Goal: Information Seeking & Learning: Understand process/instructions

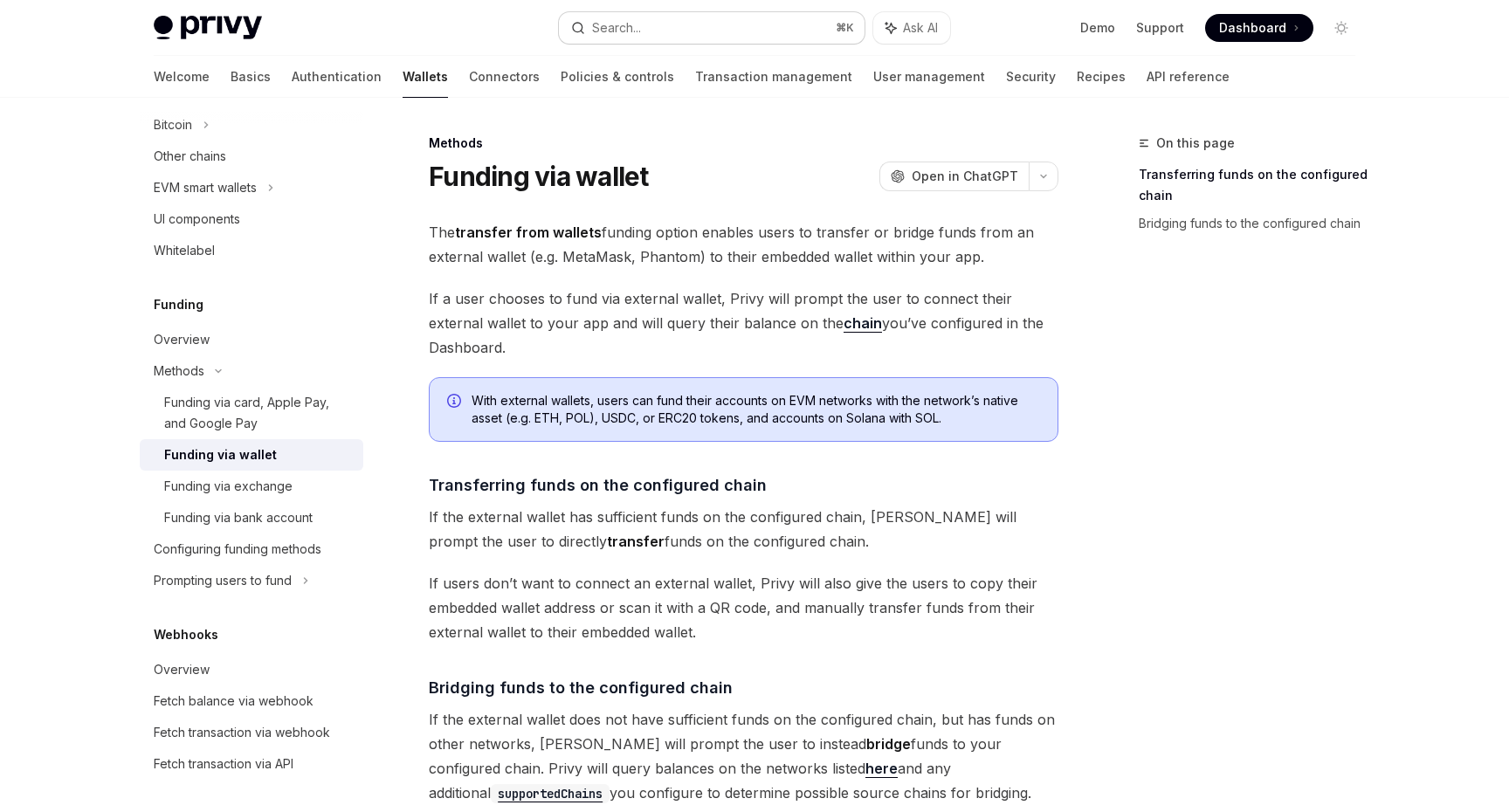
click at [733, 14] on button "Search... ⌘ K" at bounding box center [711, 27] width 305 height 31
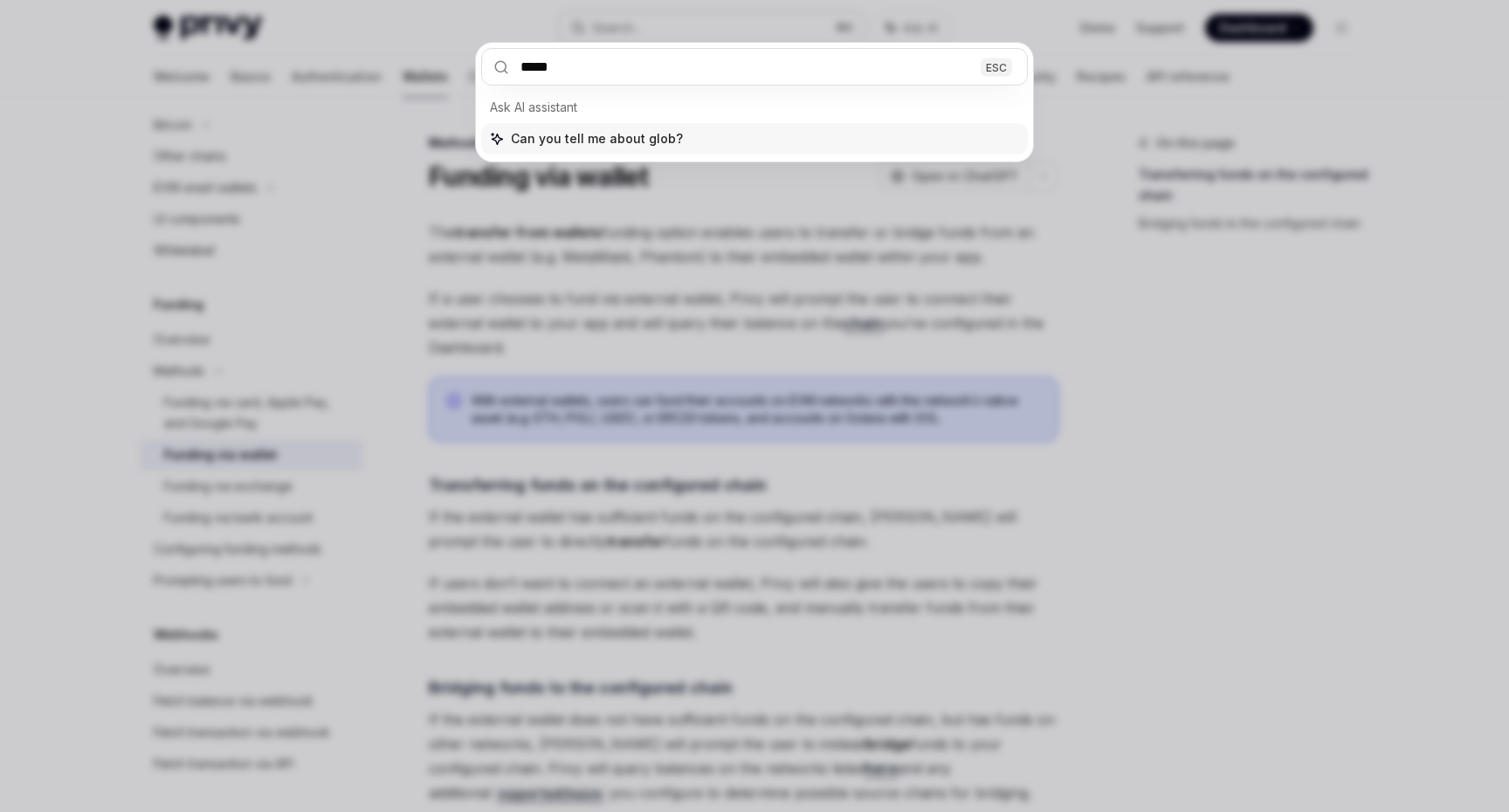
type input "******"
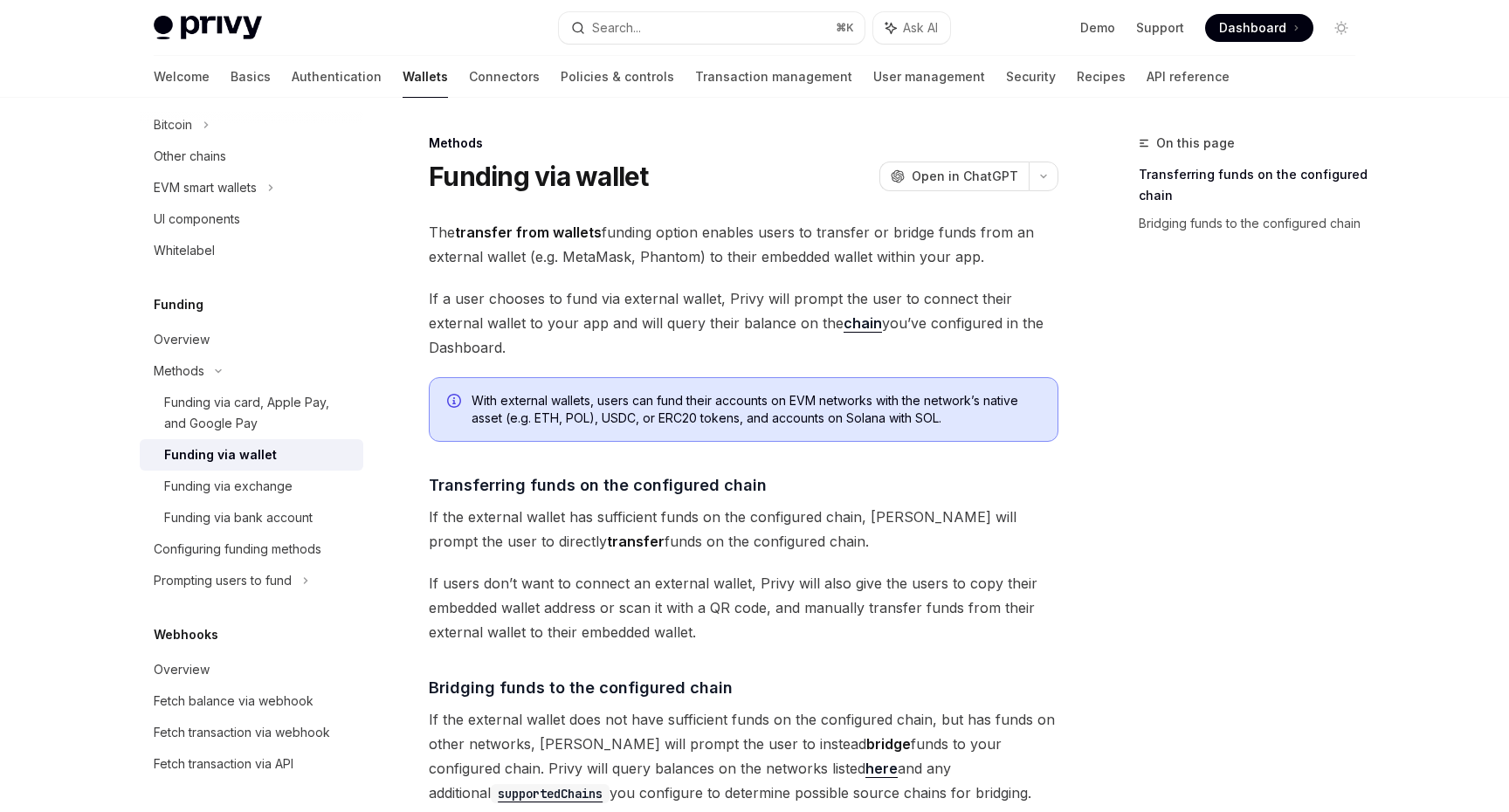
click at [738, 6] on div "Privy Docs home page Search... ⌘ K Ask AI Demo Support Dashboard Dashboard Sear…" at bounding box center [754, 27] width 1202 height 56
click at [738, 15] on button "Search... ⌘ K" at bounding box center [711, 27] width 305 height 31
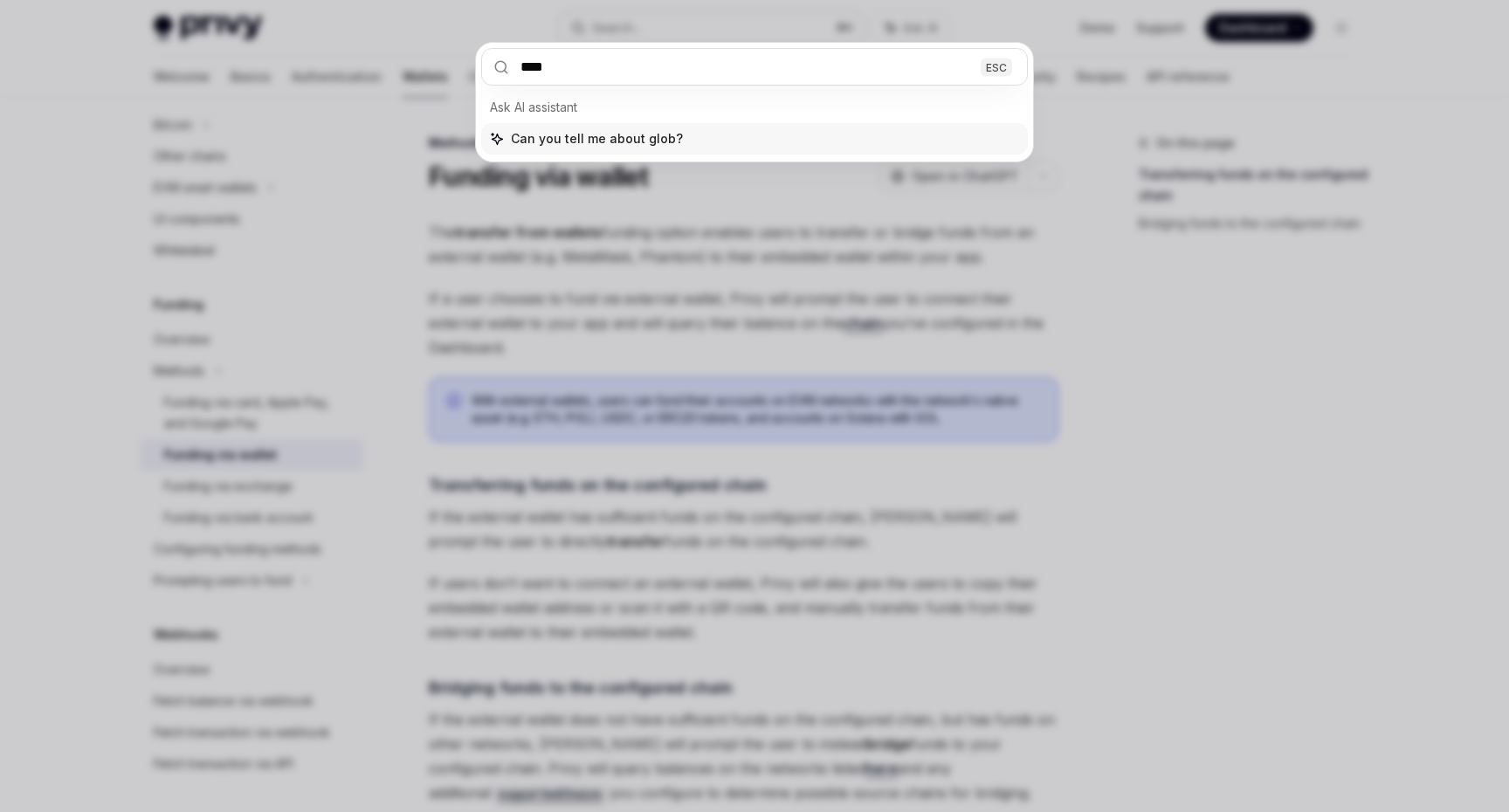
type input "*****"
type textarea "*"
type input "******"
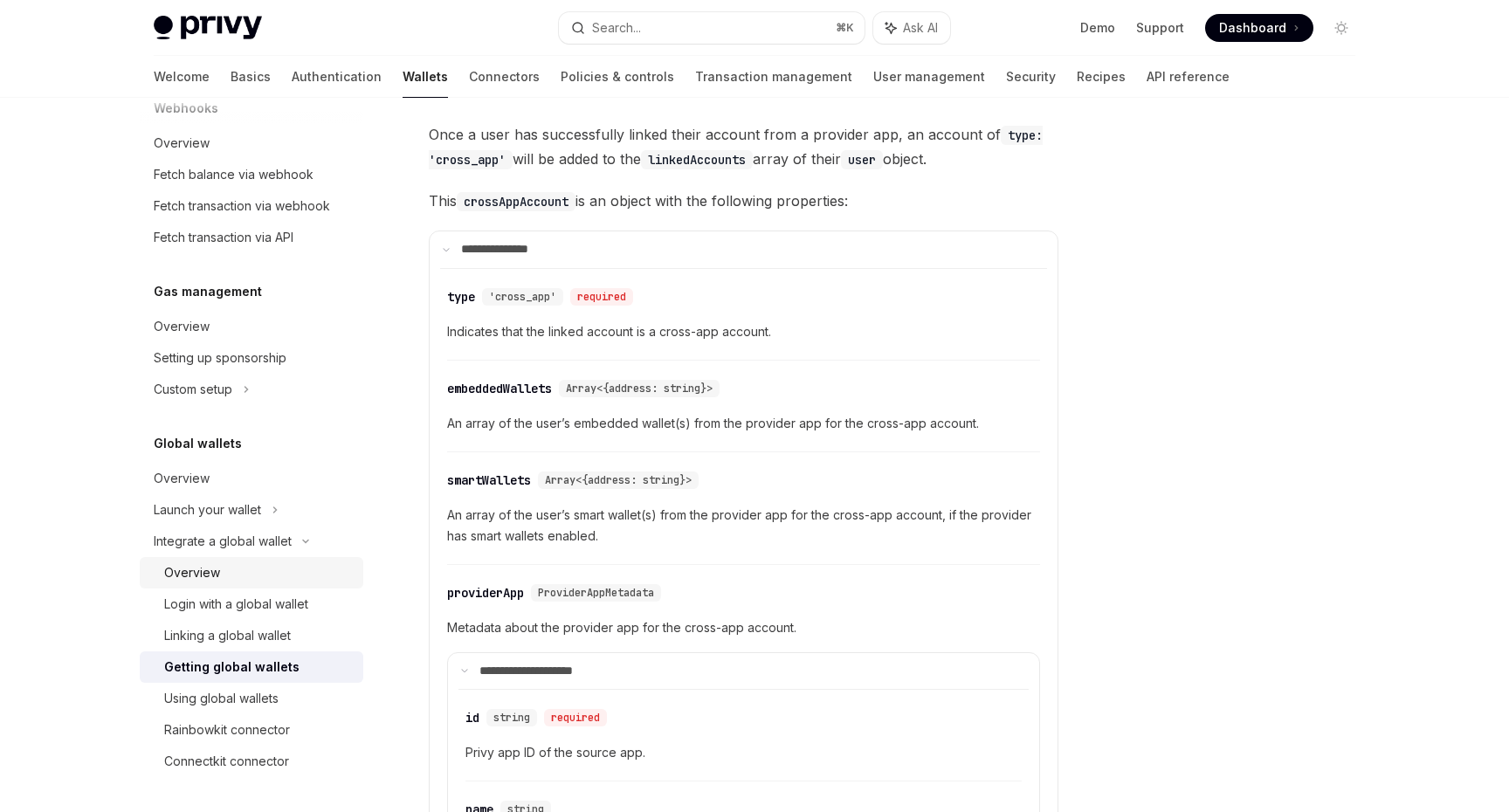
click at [269, 569] on div "Overview" at bounding box center [259, 573] width 189 height 21
type textarea "*"
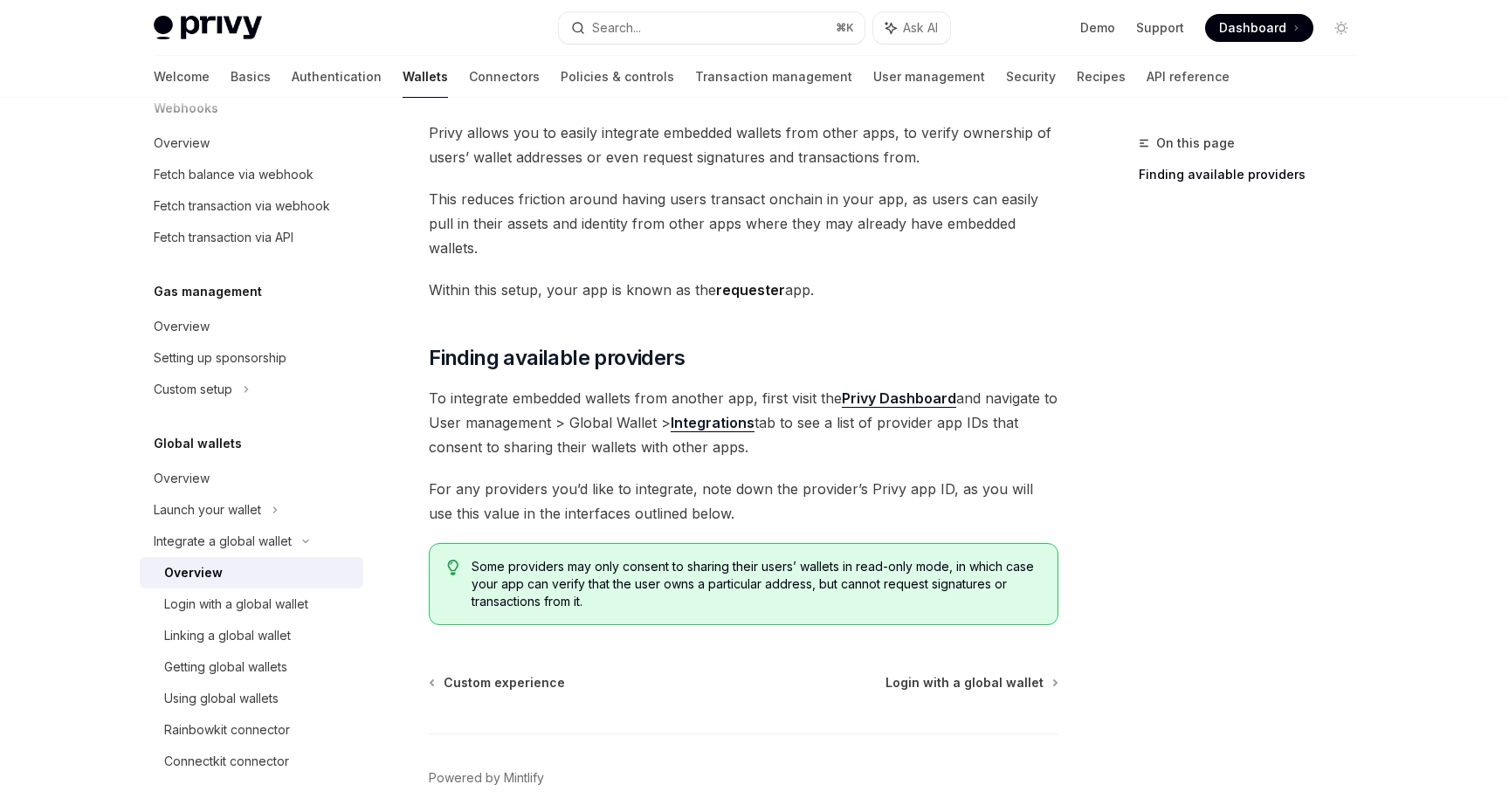
scroll to position [147, 0]
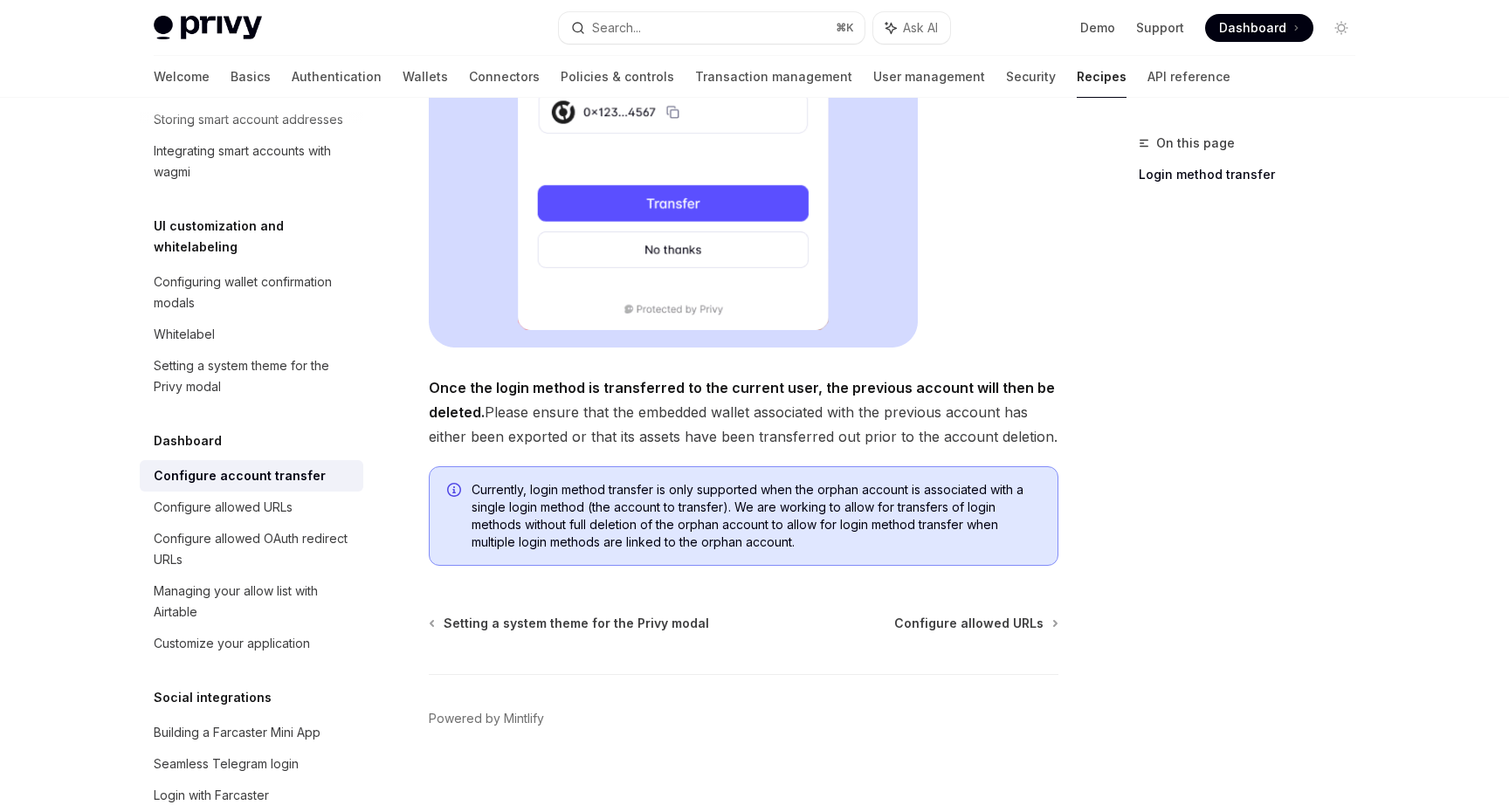
scroll to position [545, 0]
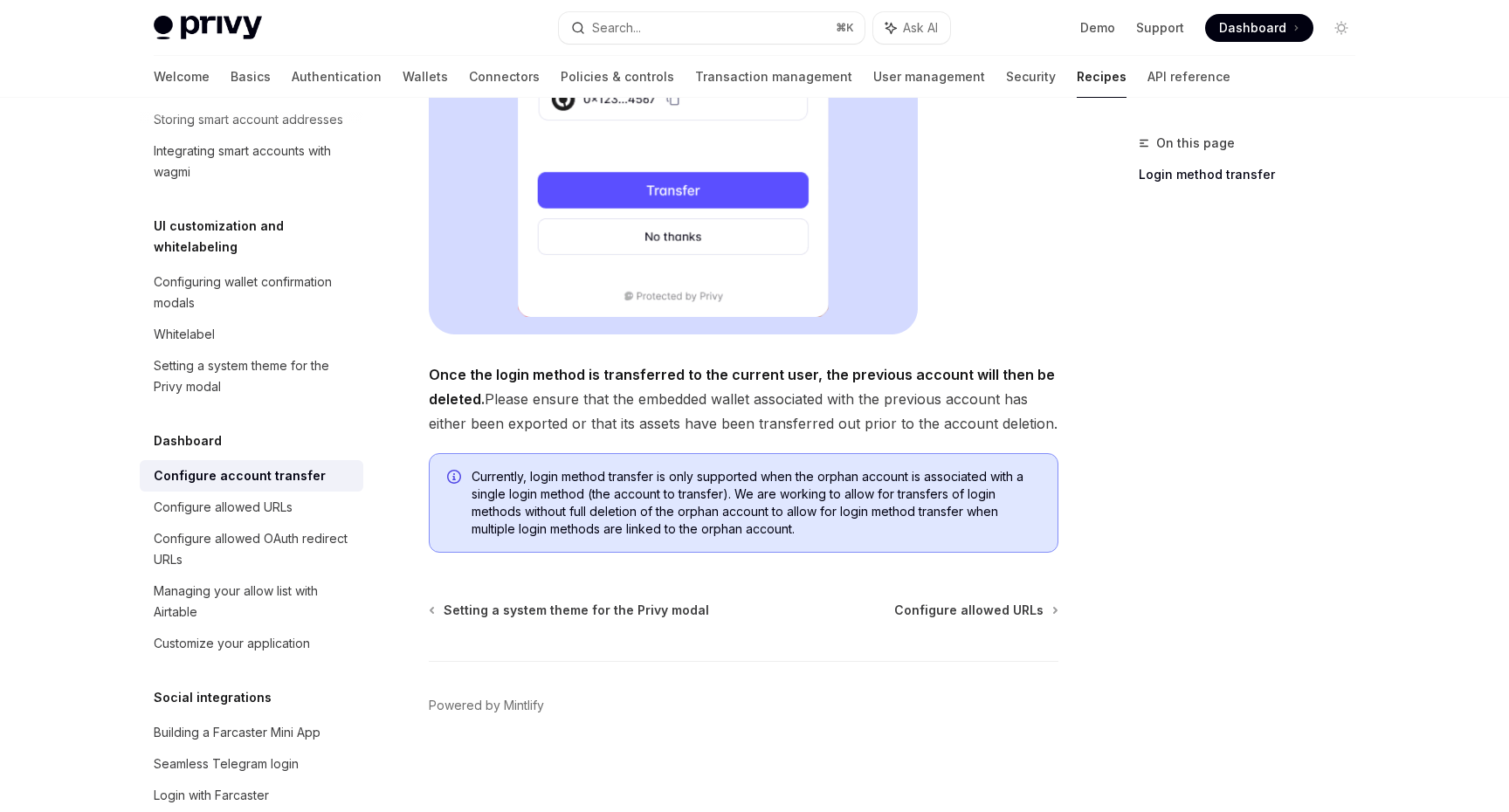
drag, startPoint x: 1070, startPoint y: 424, endPoint x: 488, endPoint y: 406, distance: 582.3
click at [488, 407] on div "On this page Login method transfer Dashboard Configure account transfer OpenAI …" at bounding box center [754, 181] width 1230 height 1260
click at [529, 443] on div "​ Login method transfer If User management > Authentication > Login method tran…" at bounding box center [744, 112] width 630 height 878
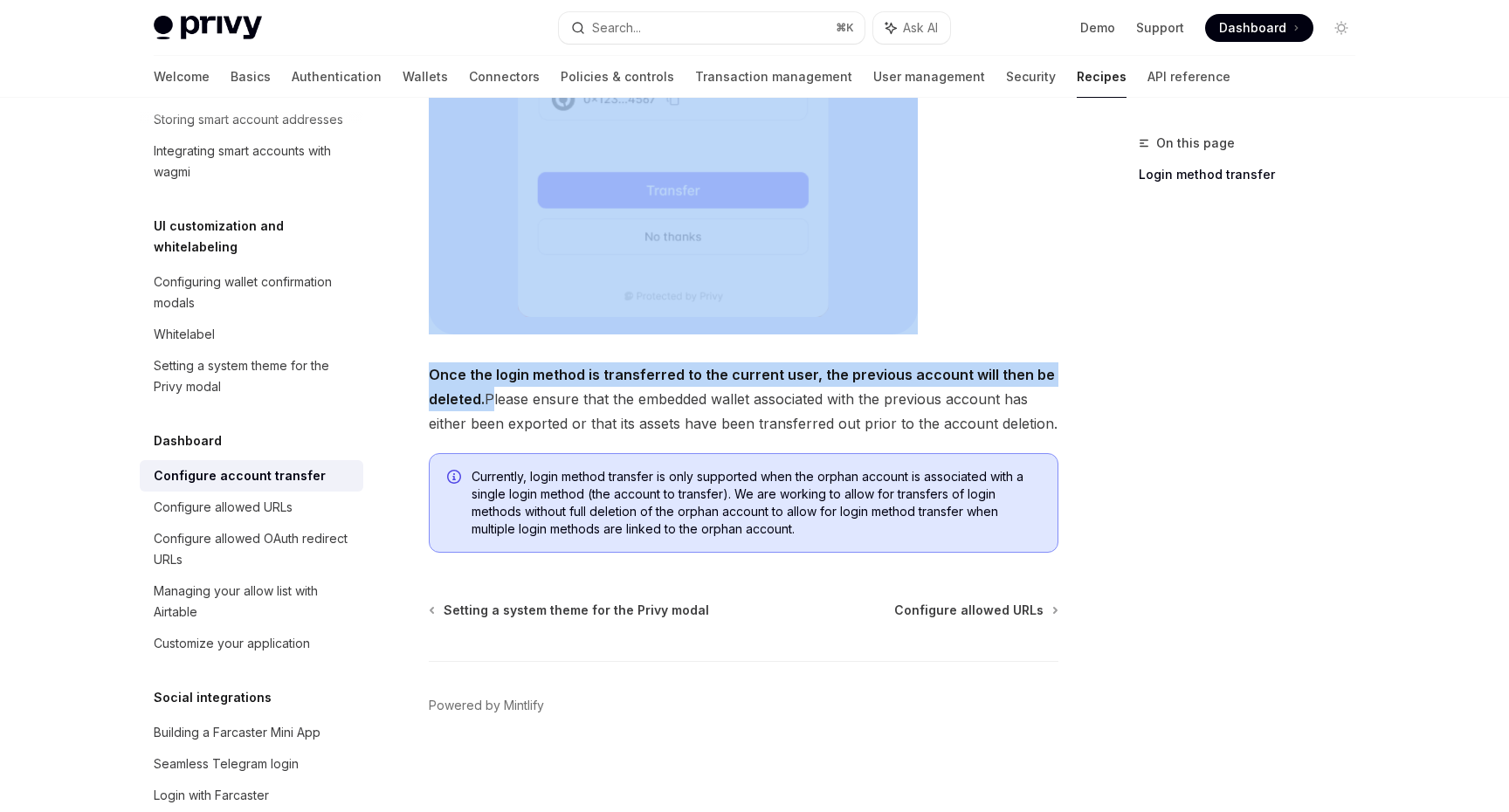
drag, startPoint x: 488, startPoint y: 393, endPoint x: 1112, endPoint y: 441, distance: 625.8
click at [1112, 441] on div "On this page Login method transfer Dashboard Configure account transfer OpenAI …" at bounding box center [754, 181] width 1230 height 1260
click at [1112, 441] on div "On this page Login method transfer" at bounding box center [1237, 472] width 266 height 680
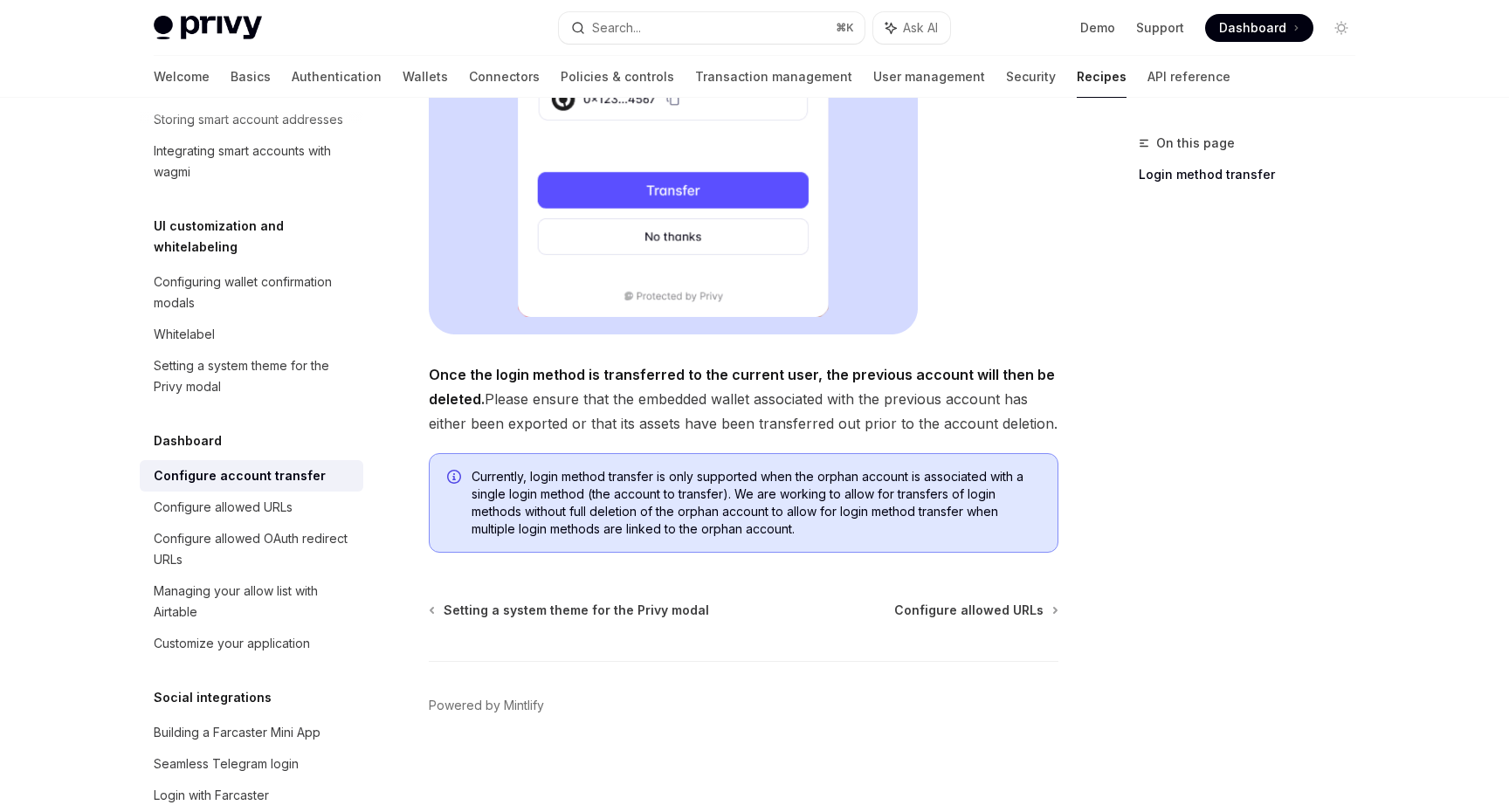
drag, startPoint x: 1058, startPoint y: 423, endPoint x: 409, endPoint y: 361, distance: 652.0
click at [410, 362] on div "Dashboard Configure account transfer OpenAI Open in ChatGPT OpenAI Open in Chat…" at bounding box center [580, 199] width 964 height 1225
copy span "Once the login method is transferred to the current user, the previous account …"
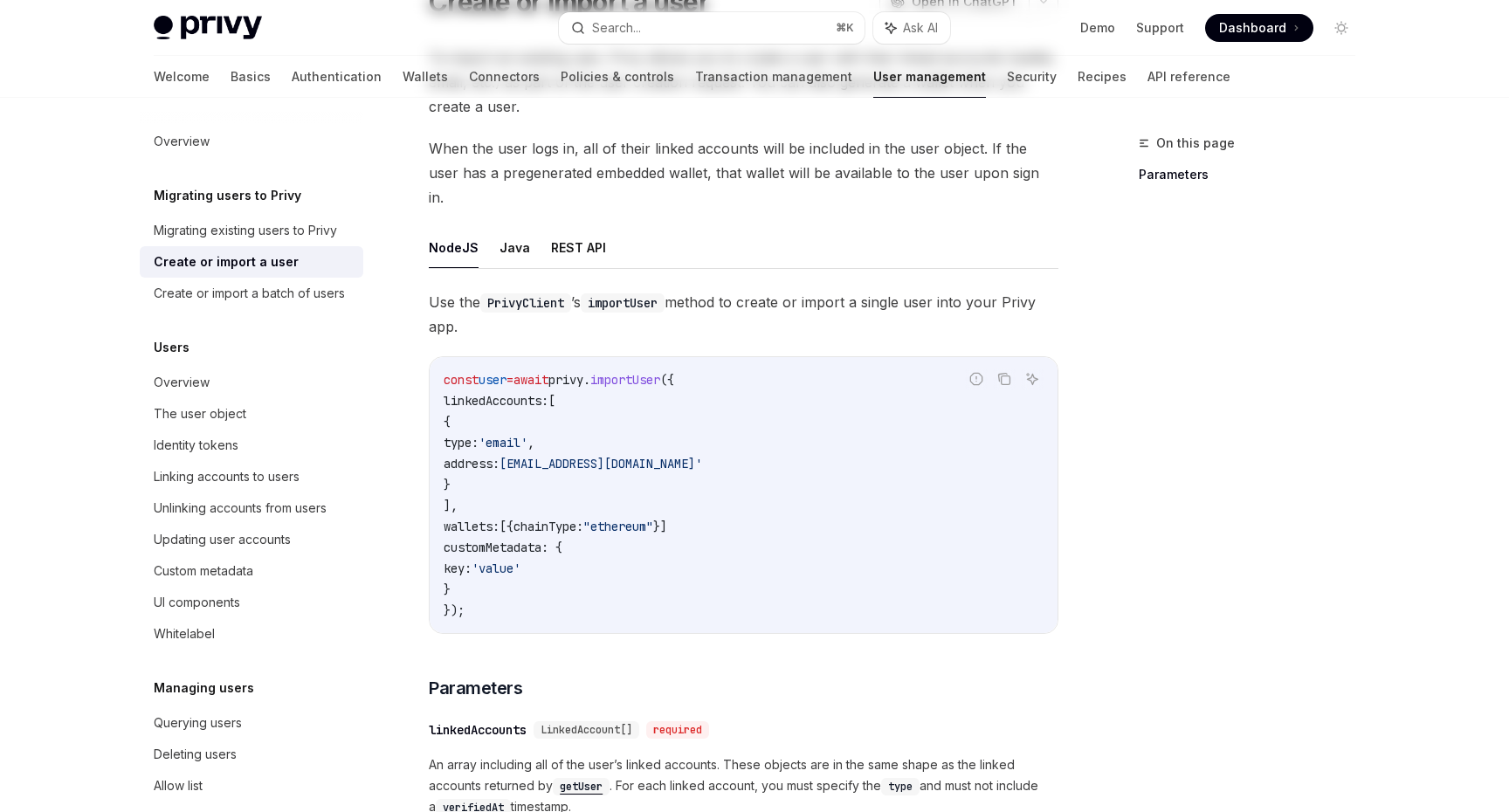
scroll to position [188, 0]
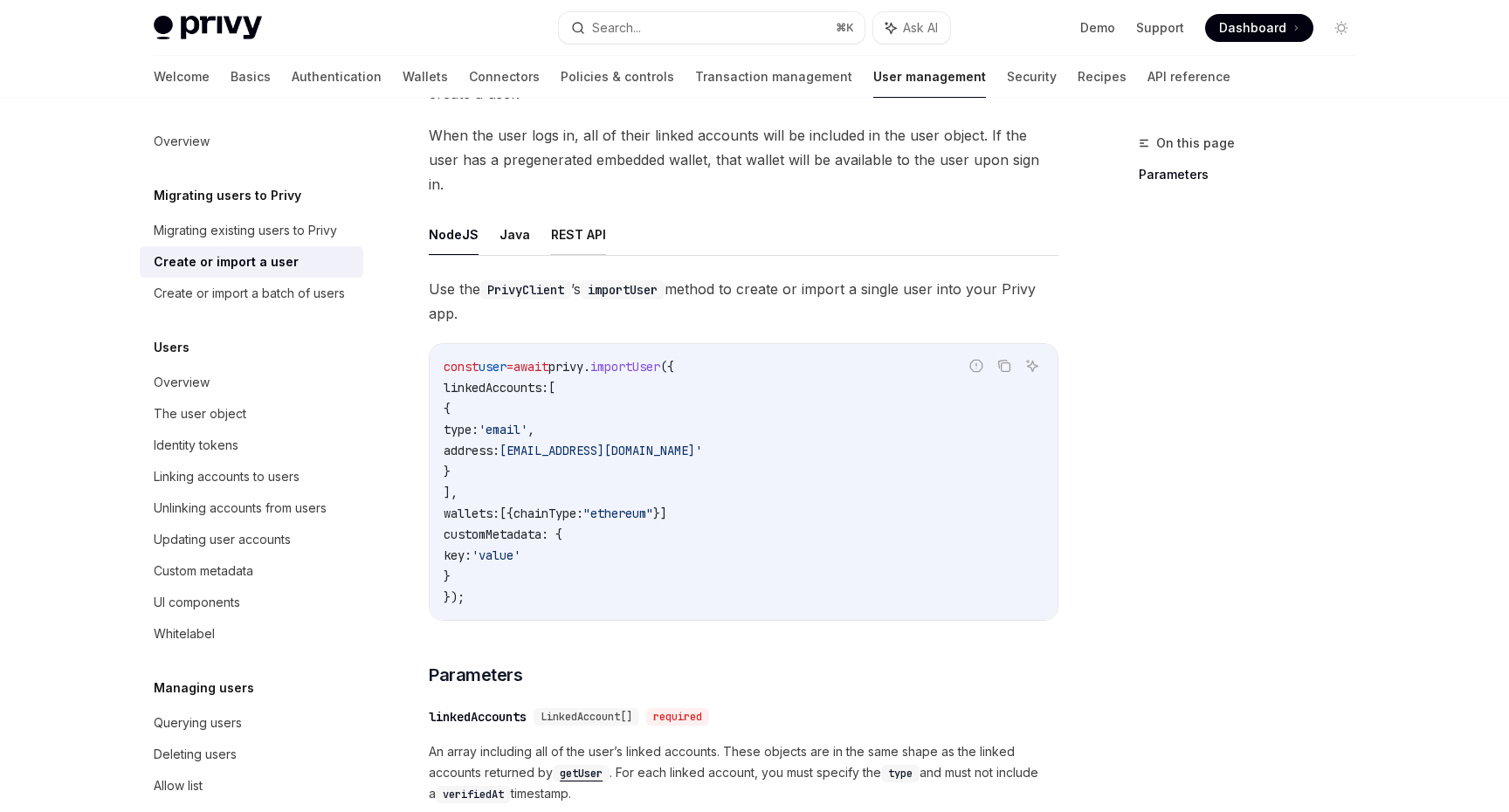
click at [569, 214] on button "REST API" at bounding box center [579, 233] width 55 height 41
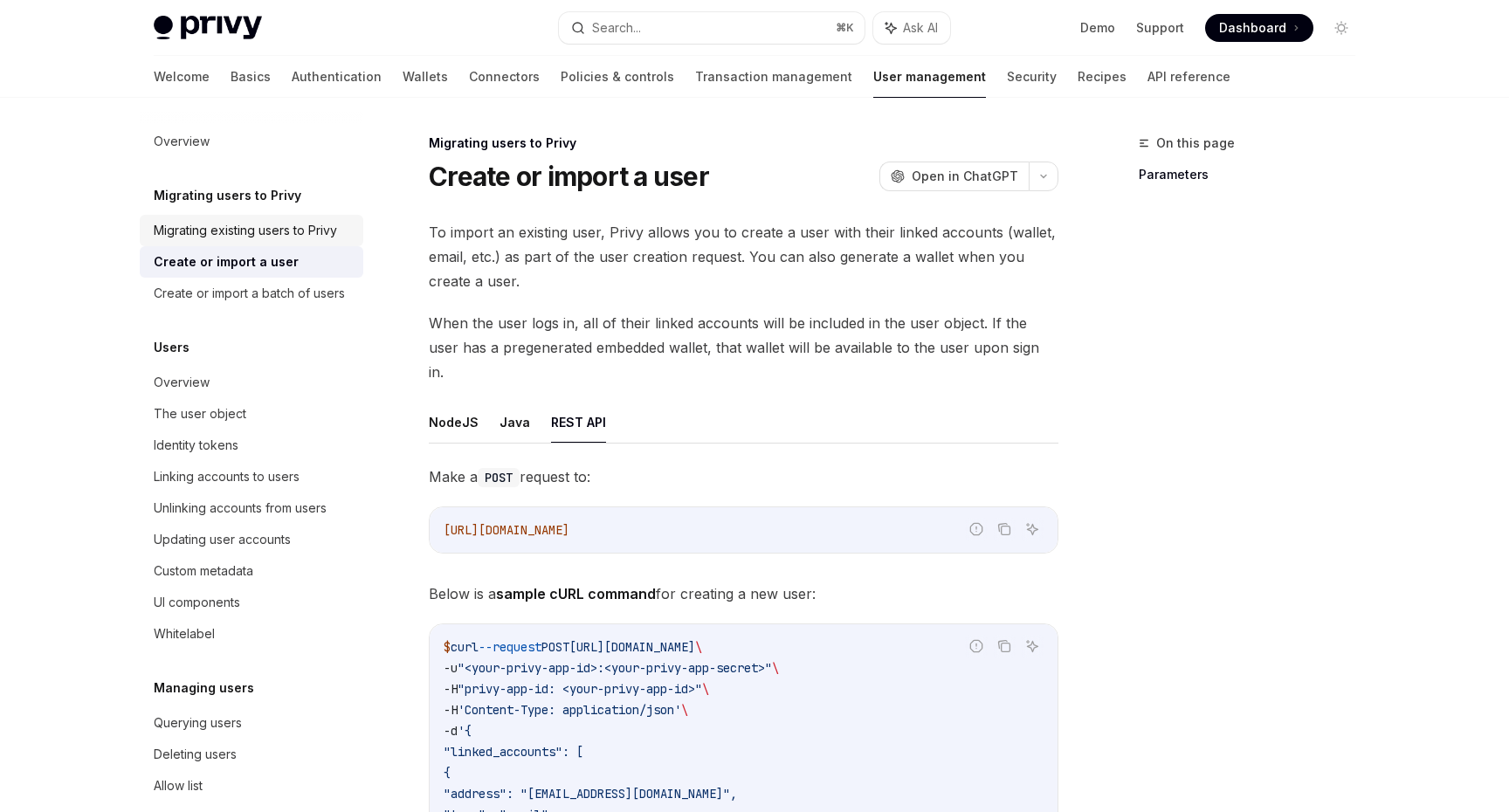
click at [225, 238] on div "Migrating existing users to Privy" at bounding box center [246, 231] width 183 height 21
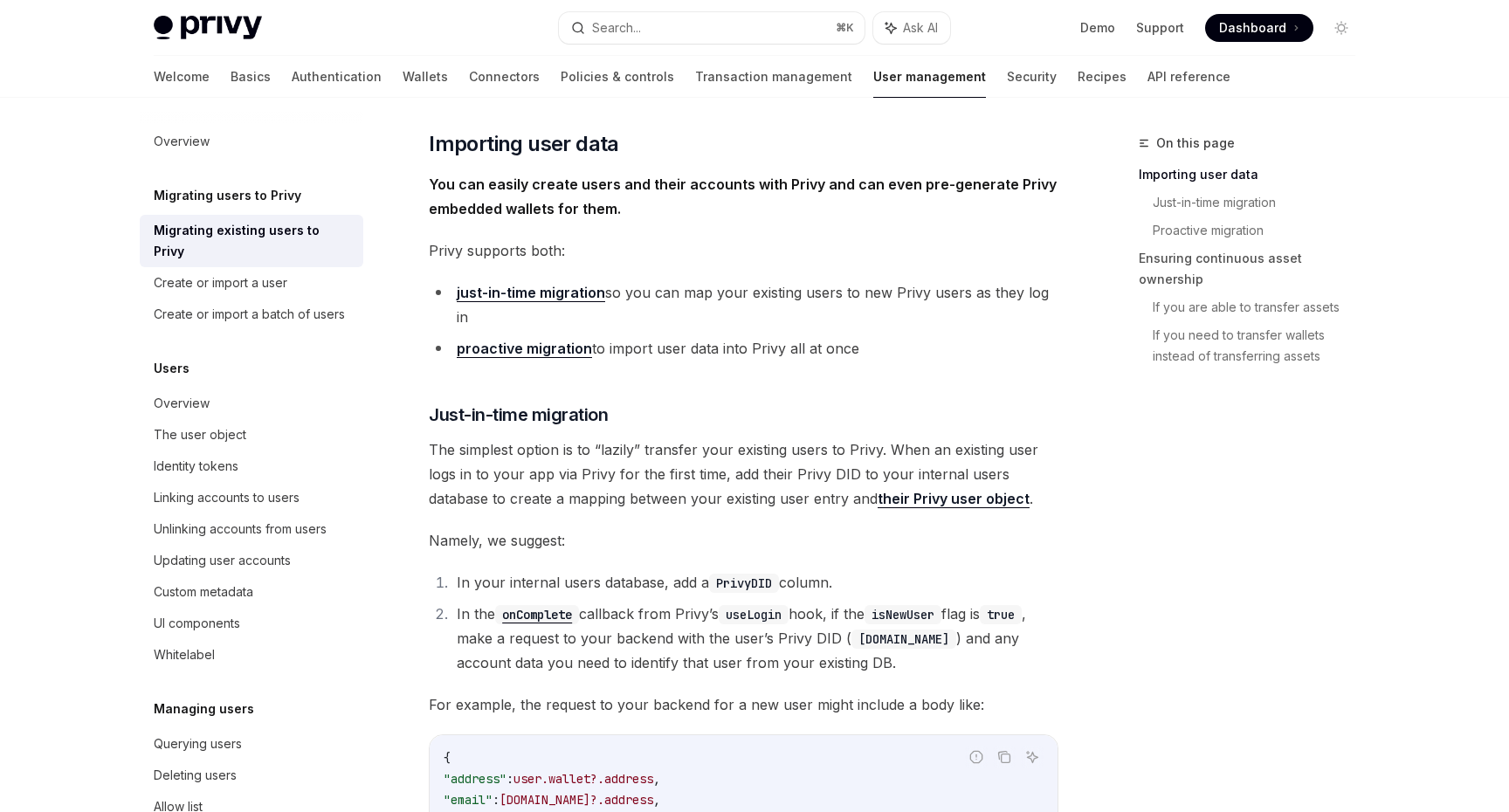
scroll to position [240, 0]
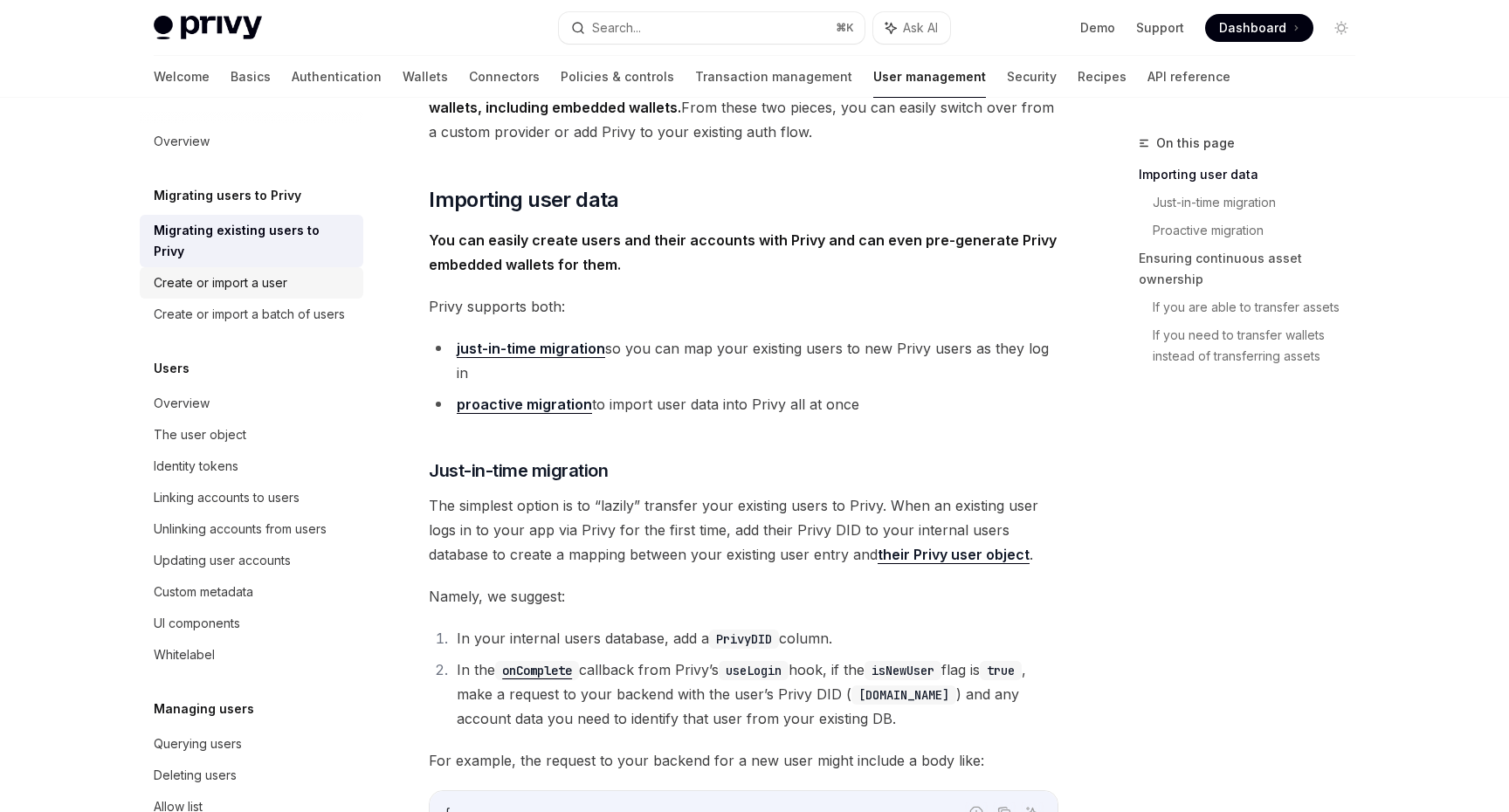
click at [307, 272] on div "Create or import a user" at bounding box center [253, 283] width 199 height 21
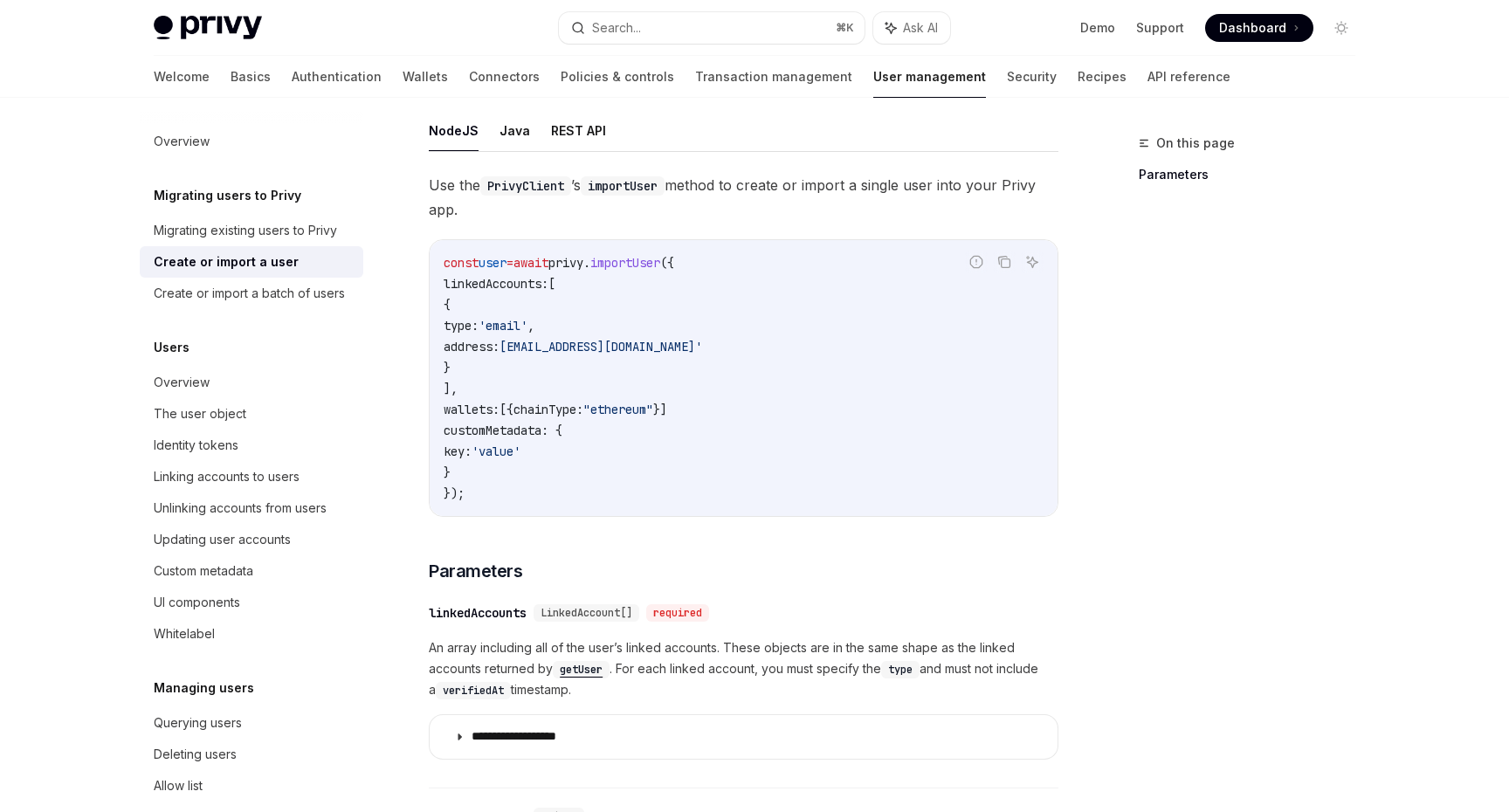
scroll to position [291, 0]
click at [342, 234] on div "Migrating existing users to Privy" at bounding box center [253, 231] width 199 height 21
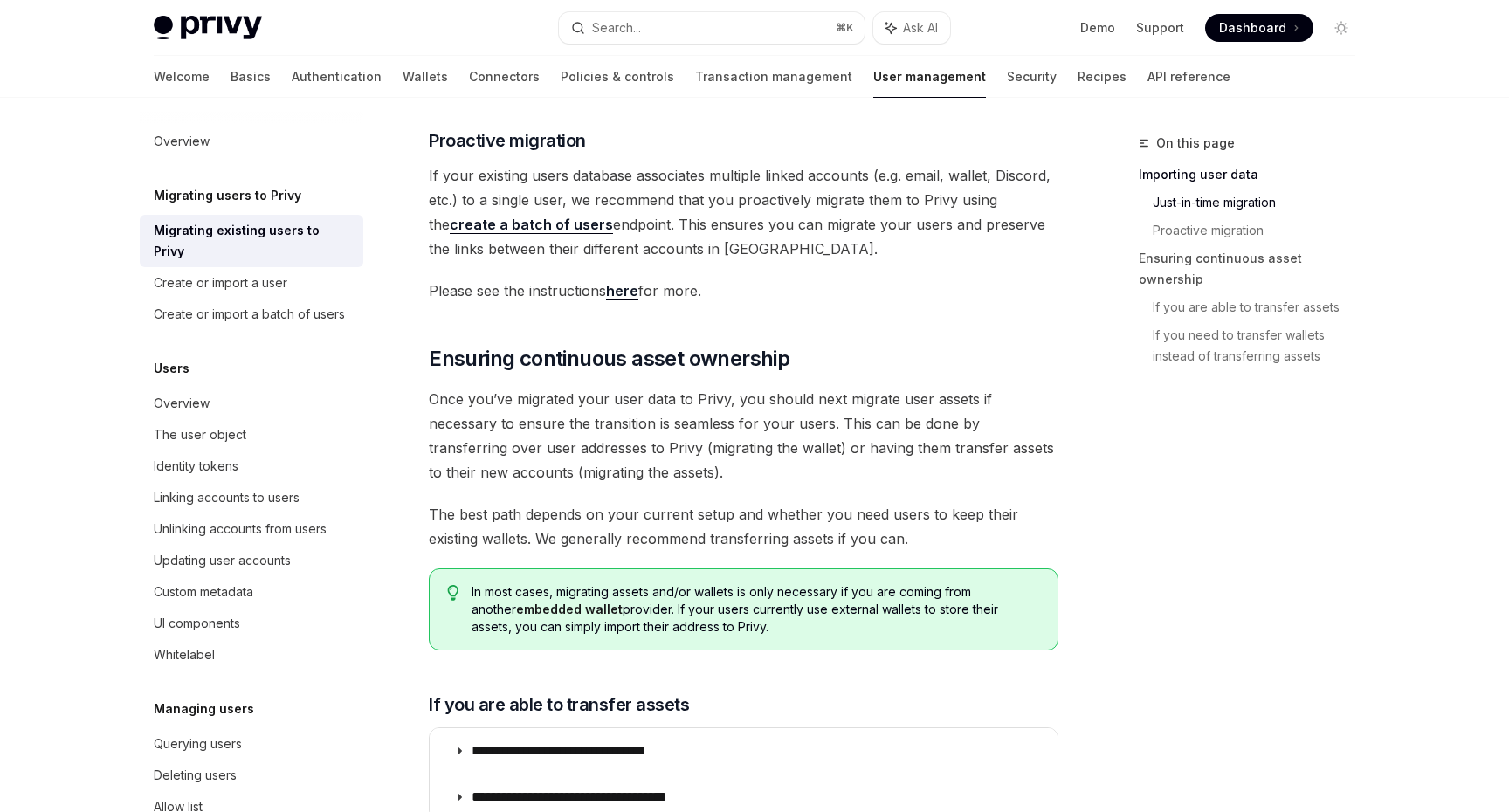
scroll to position [1675, 0]
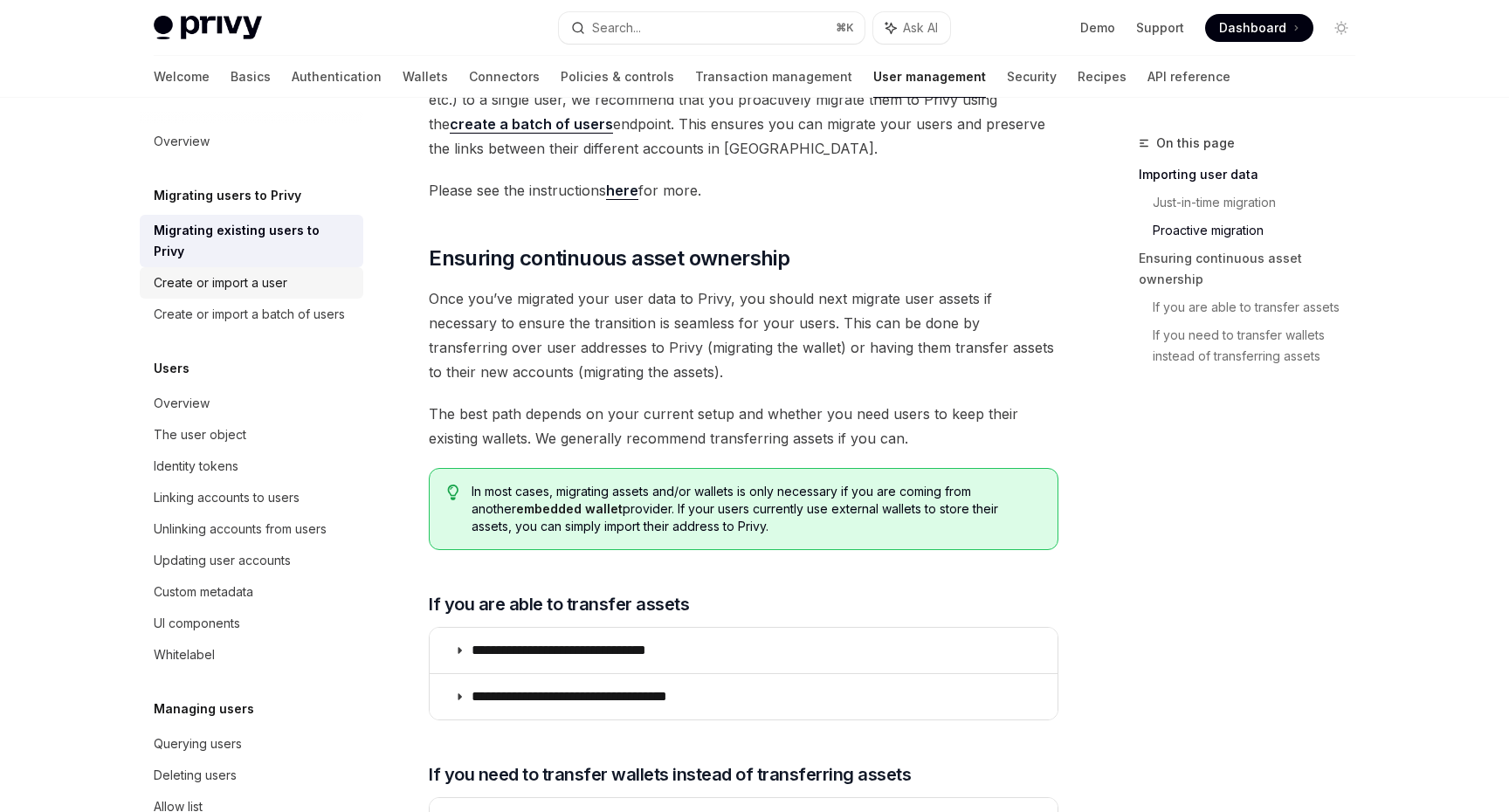
click at [254, 272] on div "Create or import a user" at bounding box center [220, 283] width 133 height 21
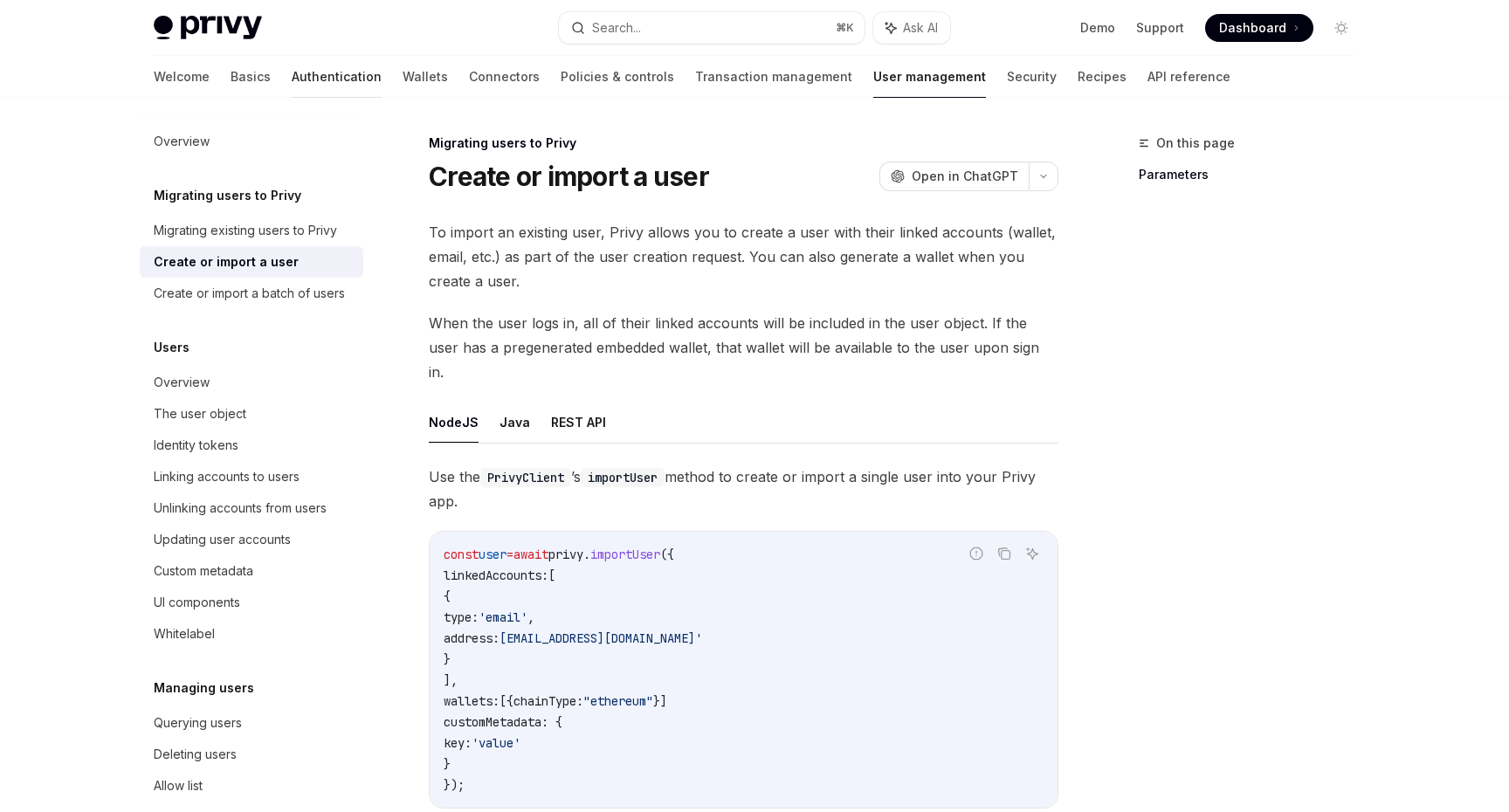
click at [292, 81] on link "Authentication" at bounding box center [337, 77] width 90 height 42
type textarea "*"
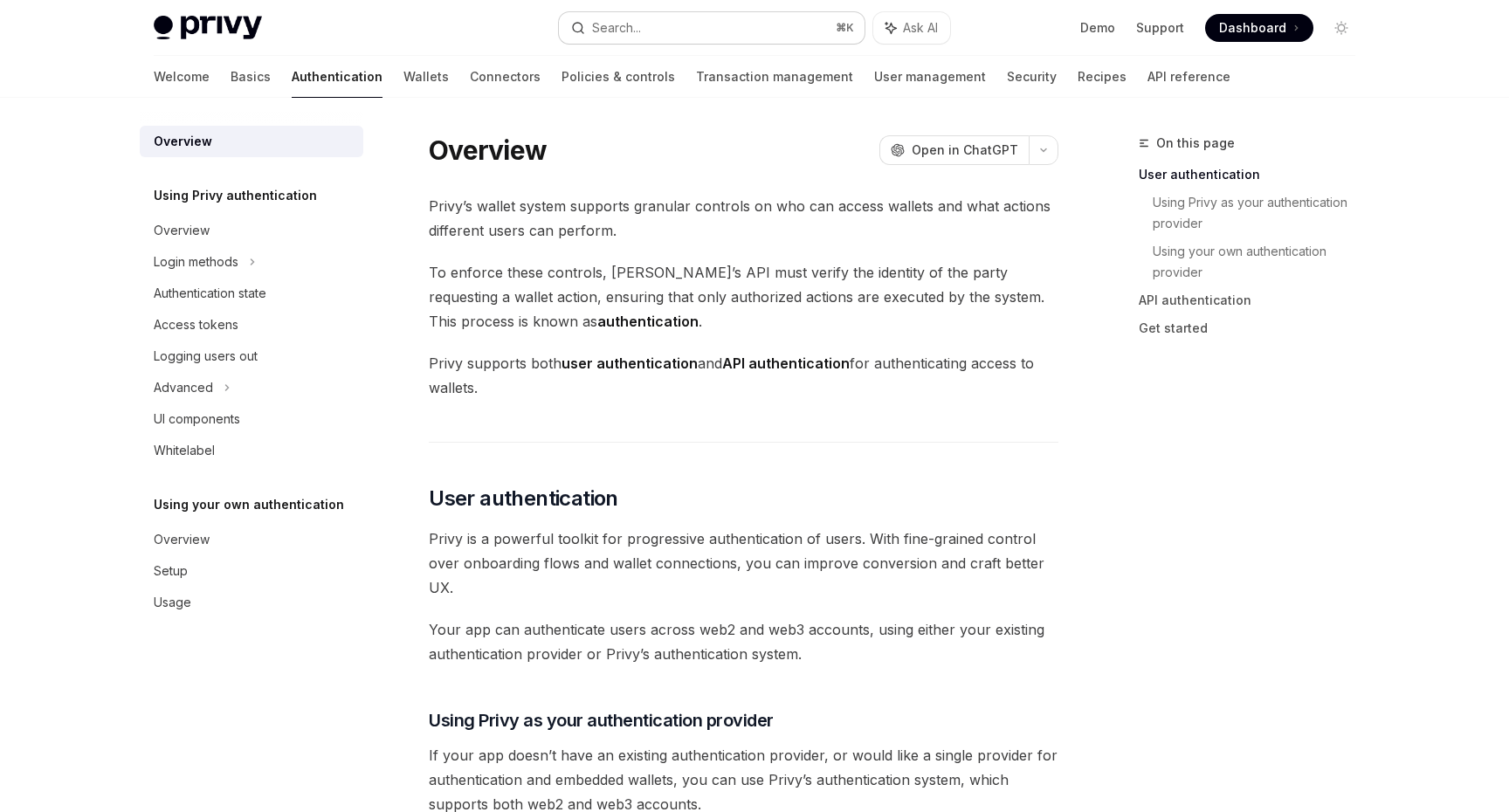
click at [651, 26] on button "Search... ⌘ K" at bounding box center [711, 27] width 305 height 31
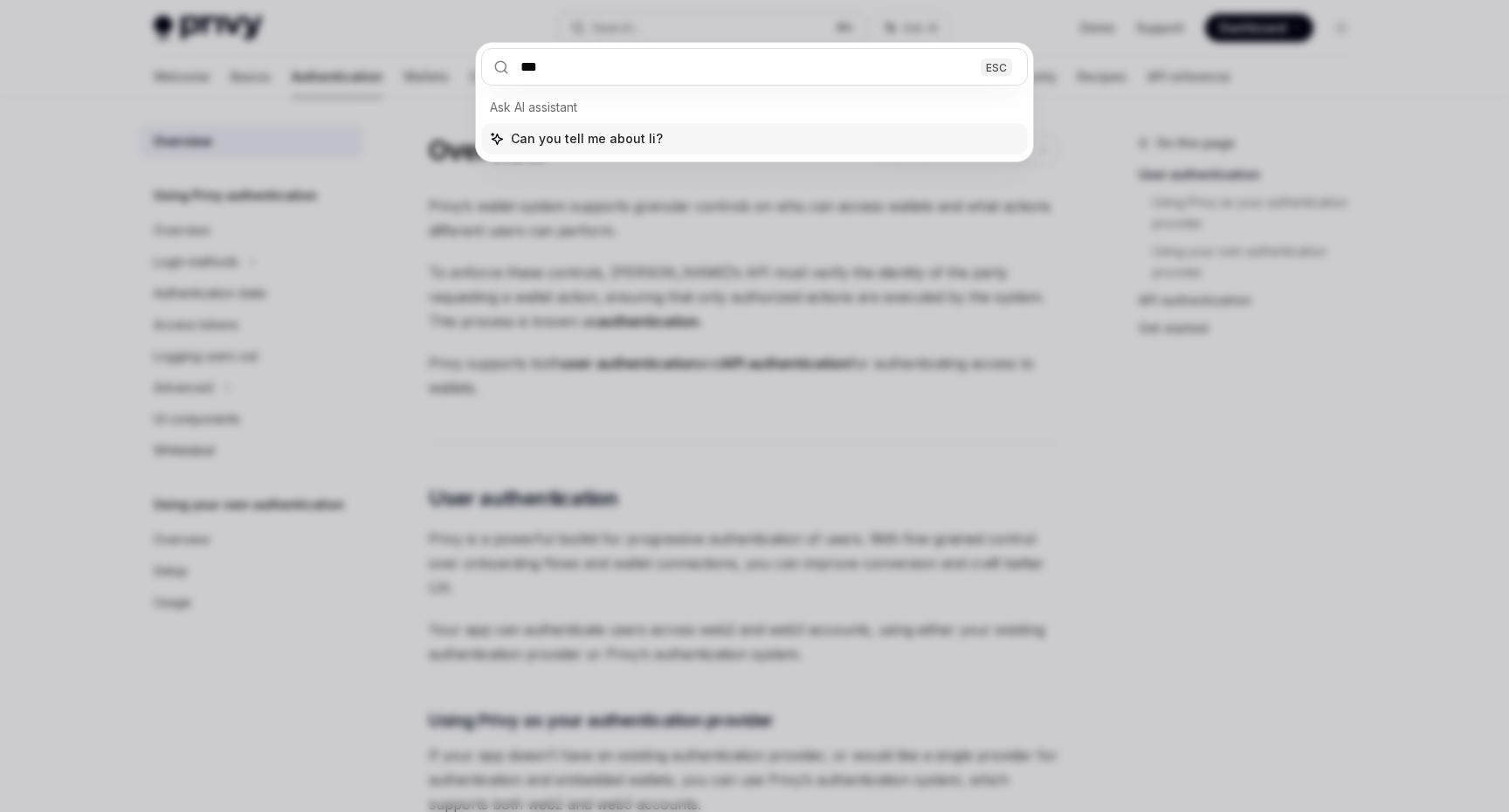
type input "****"
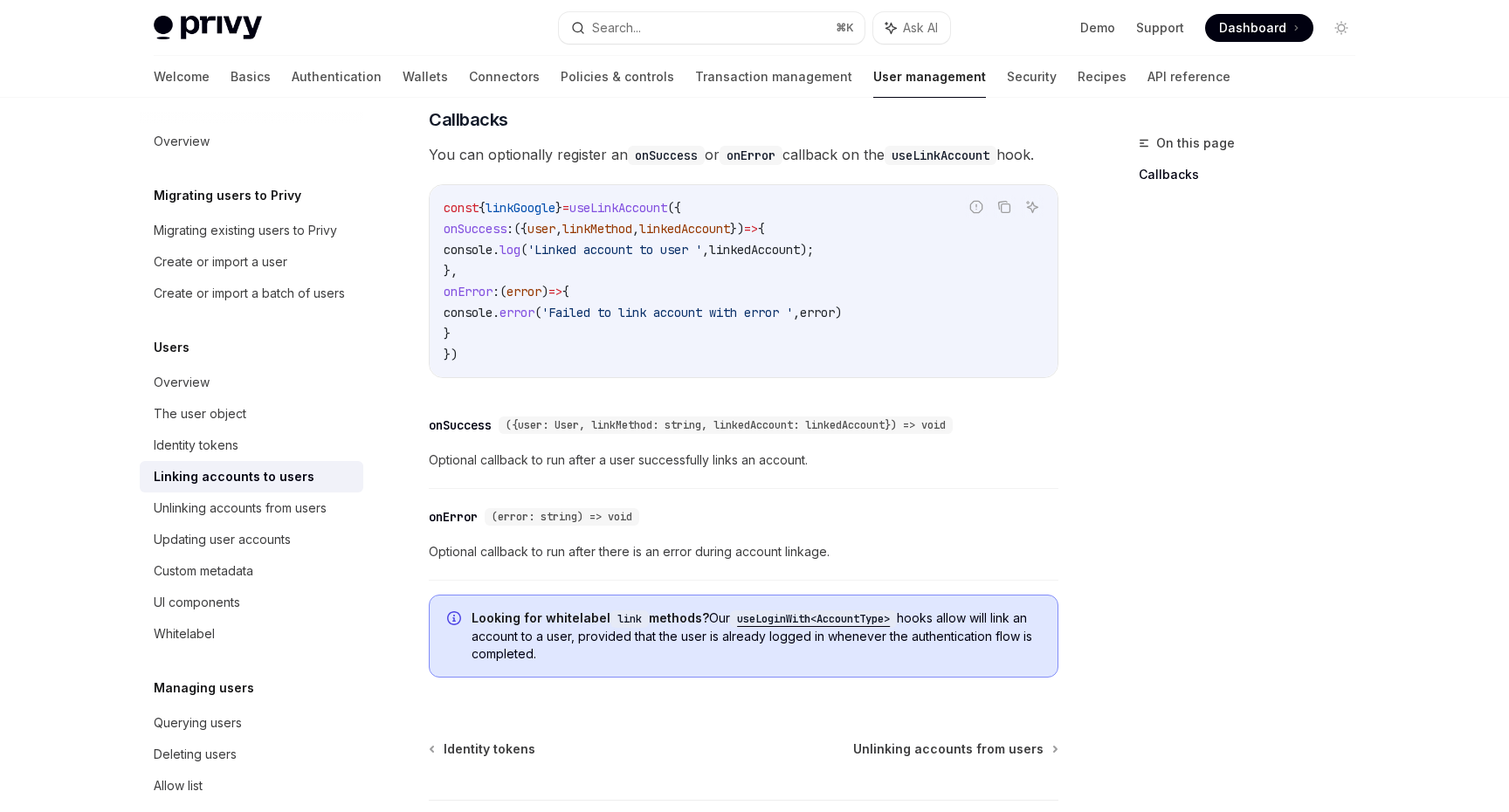
scroll to position [1902, 0]
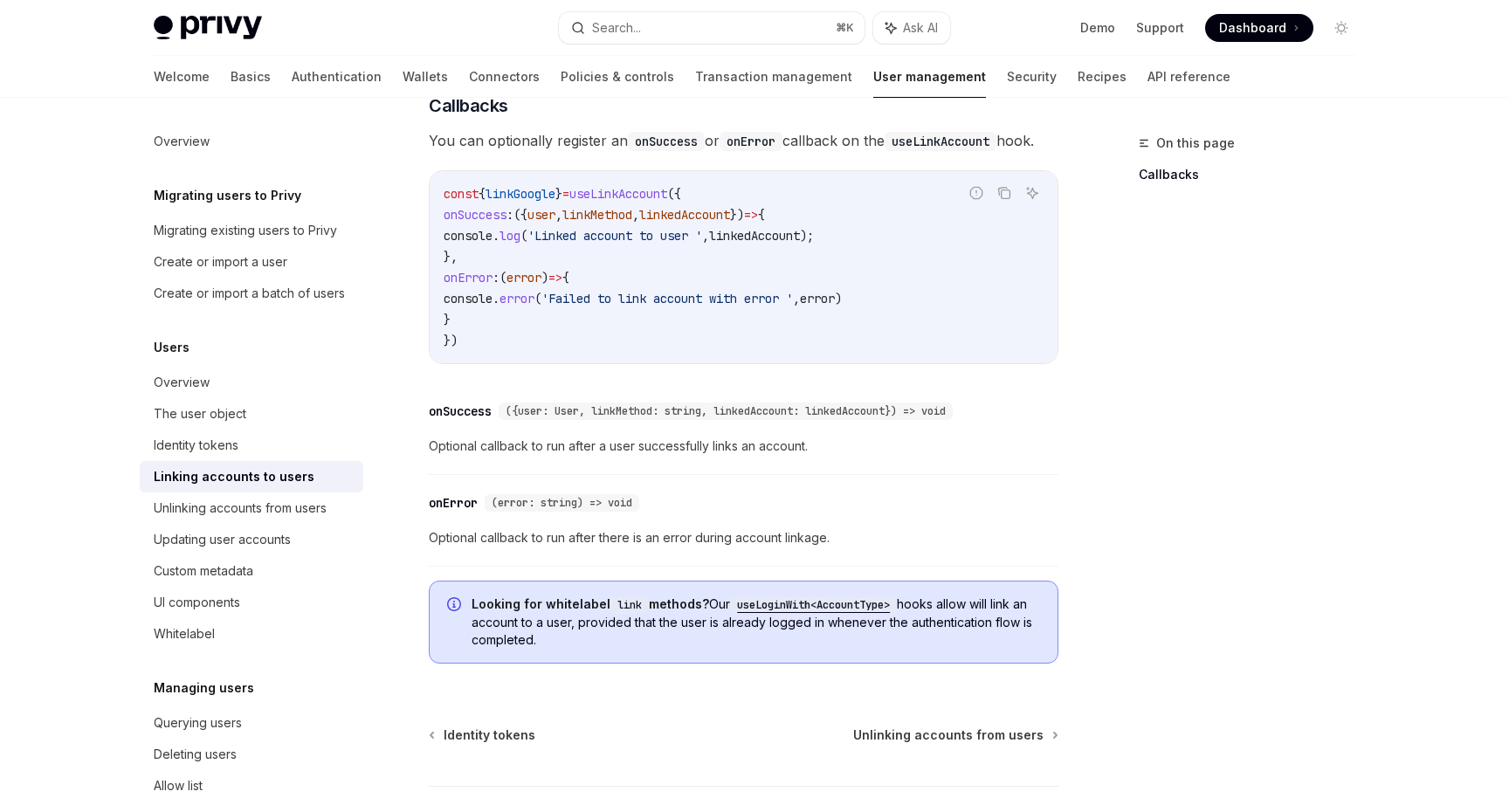
click at [822, 599] on code "useLoginWith<AccountType>" at bounding box center [813, 605] width 166 height 17
type textarea "*"
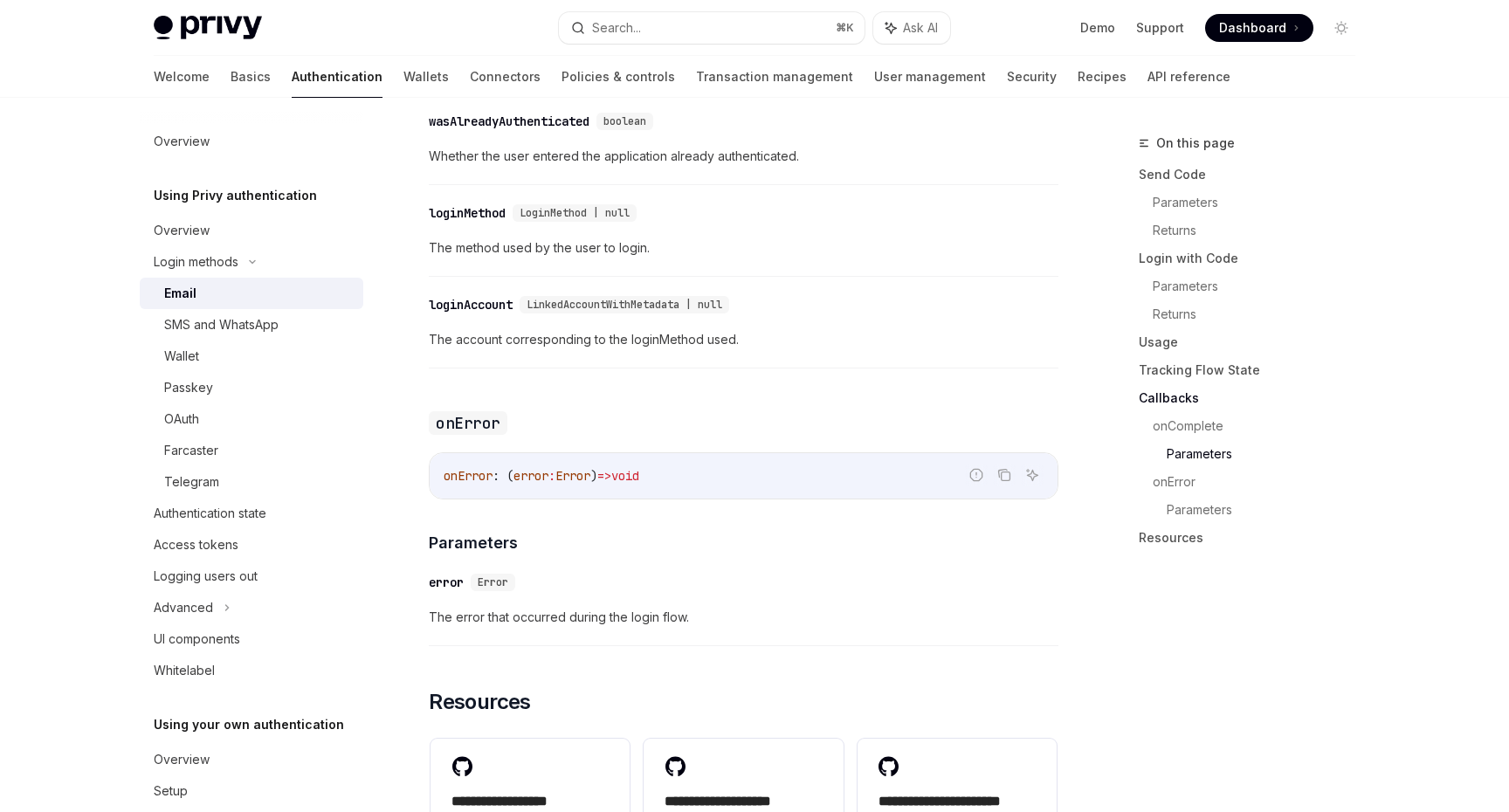
scroll to position [3463, 0]
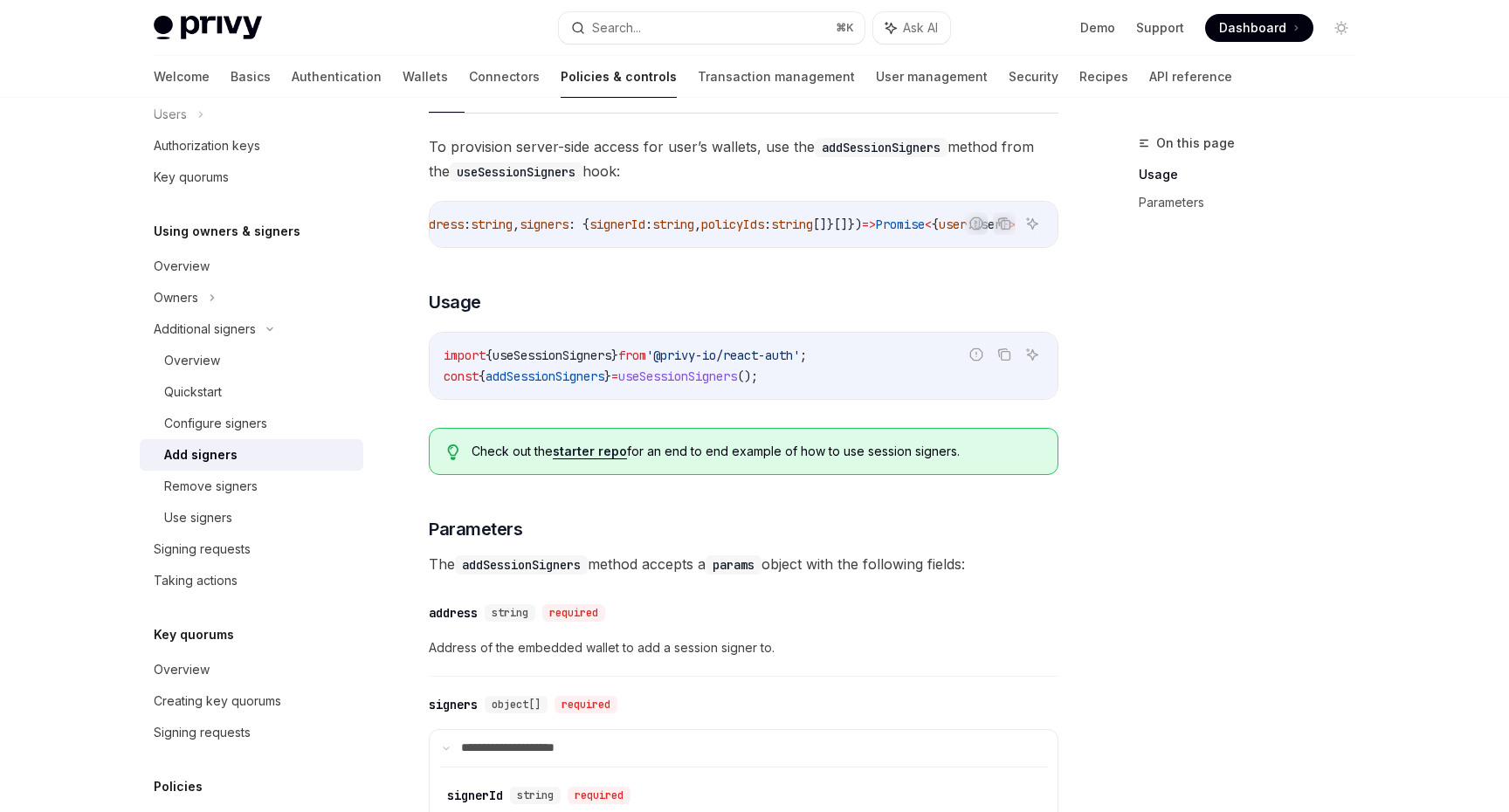
scroll to position [277, 0]
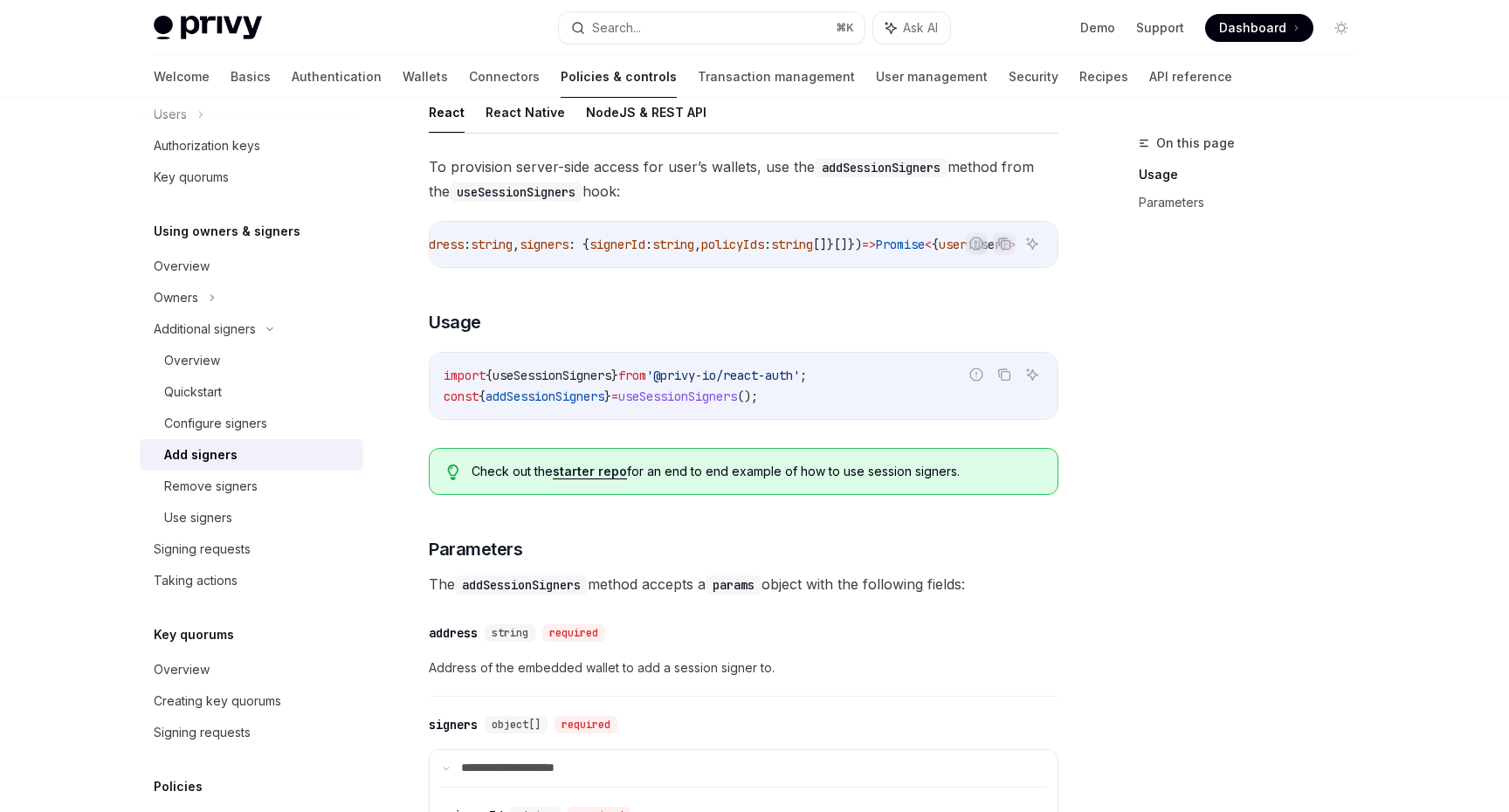
click at [738, 280] on div "**********" at bounding box center [744, 612] width 630 height 916
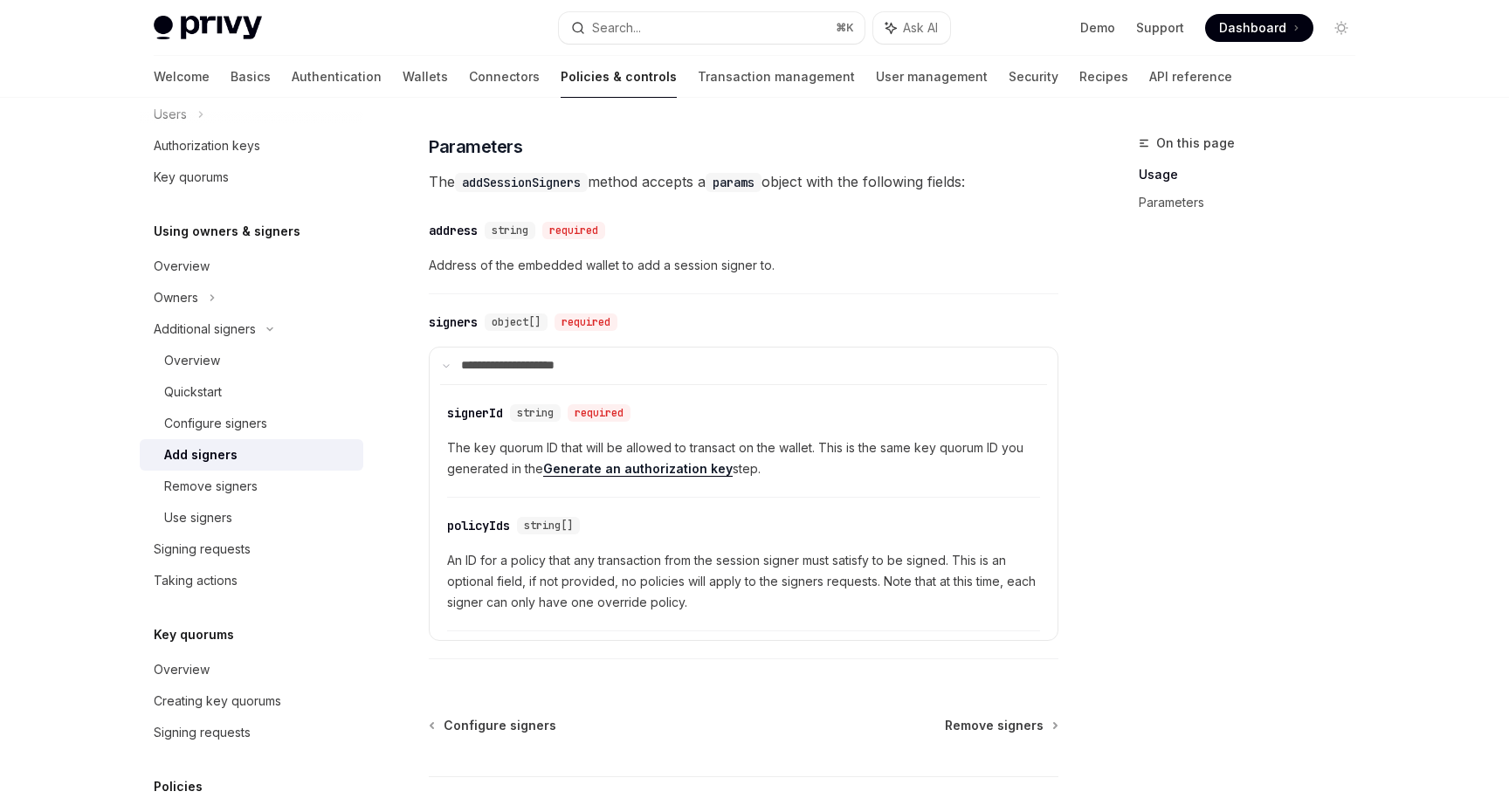
scroll to position [634, 0]
click at [1094, 456] on div "On this page Usage Parameters Additional signers Add signers OpenAI Open in Cha…" at bounding box center [754, 197] width 1230 height 1465
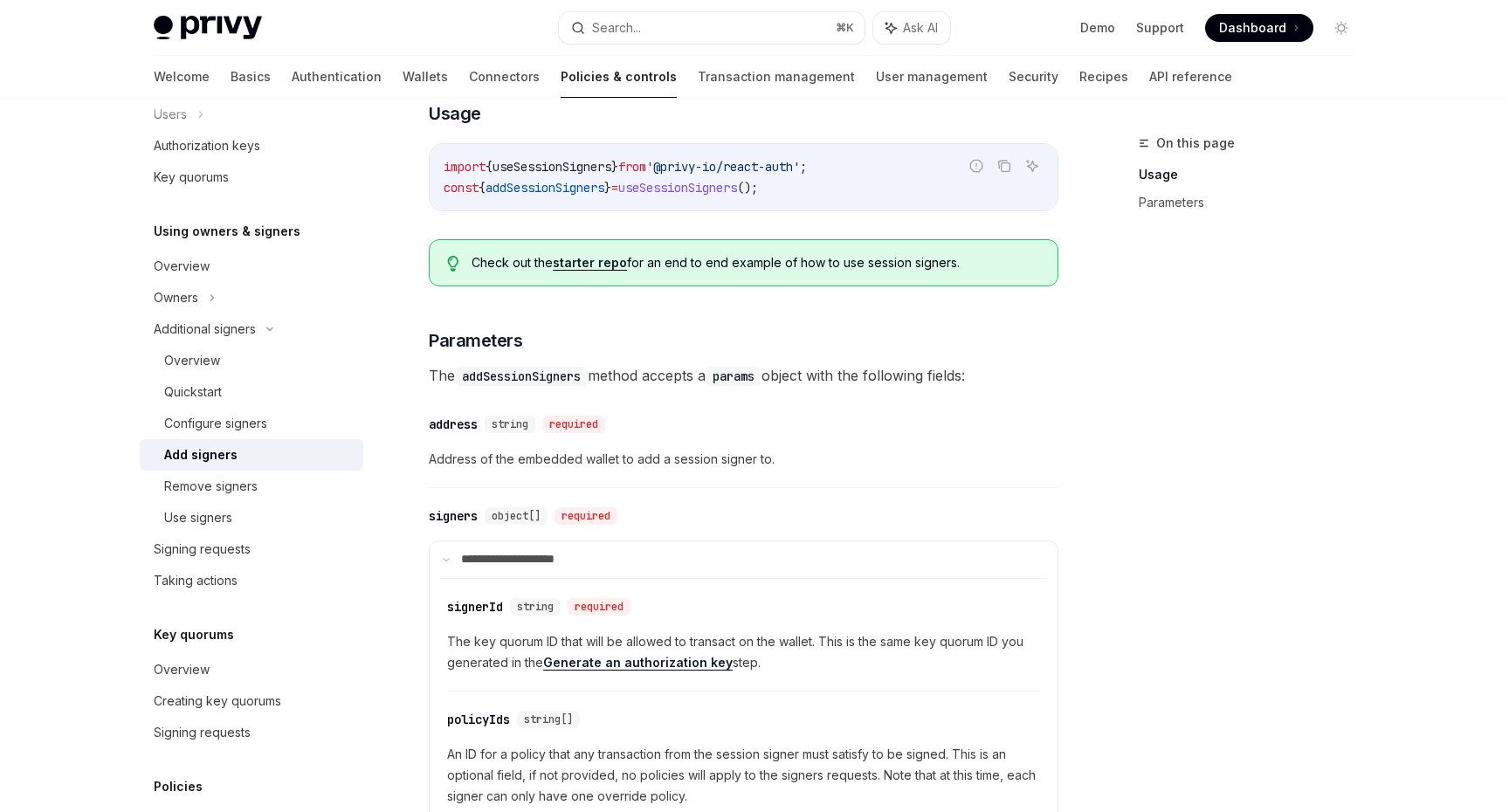
scroll to position [442, 0]
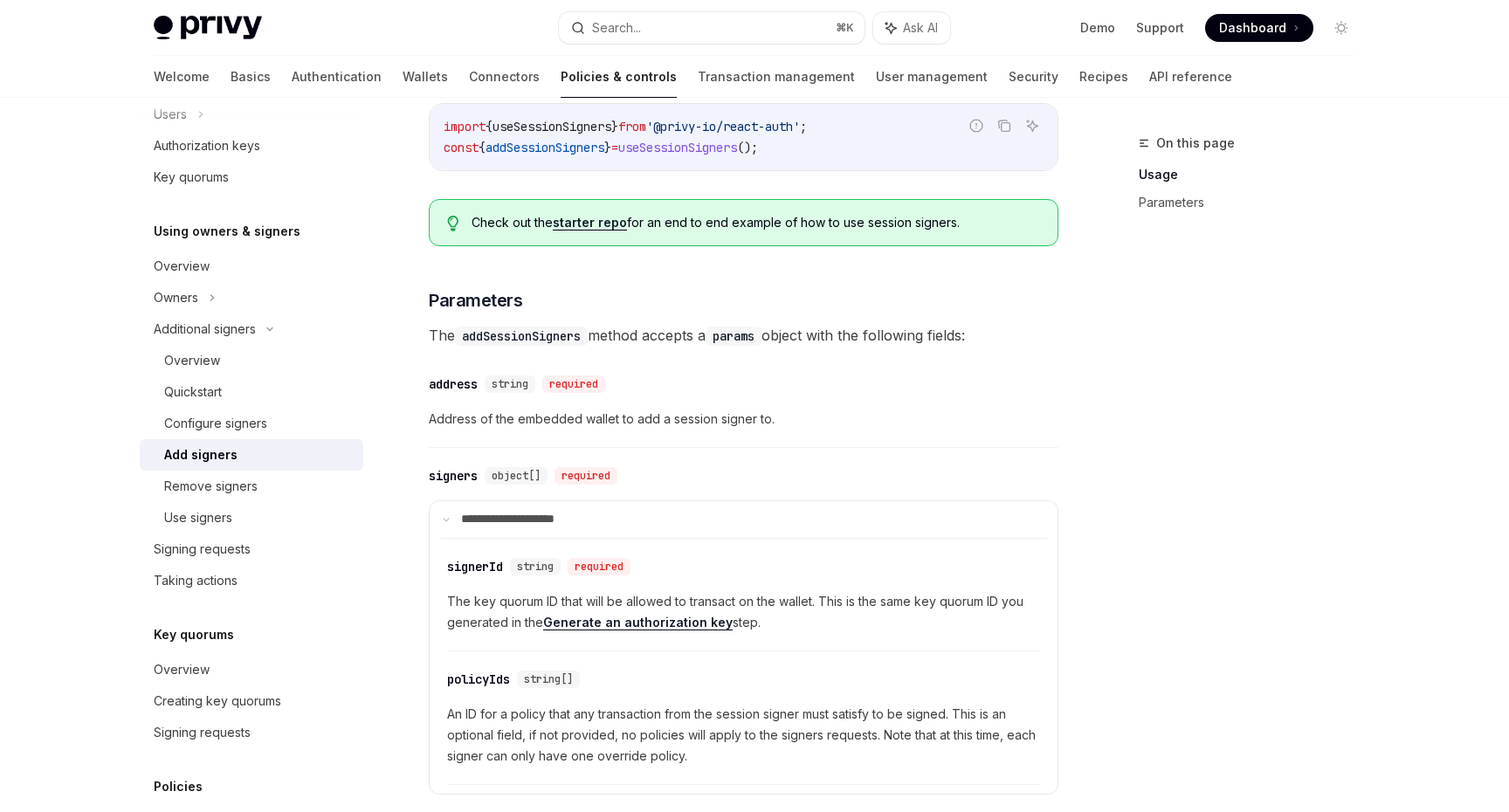
click at [547, 337] on code "addSessionSigners" at bounding box center [521, 336] width 132 height 19
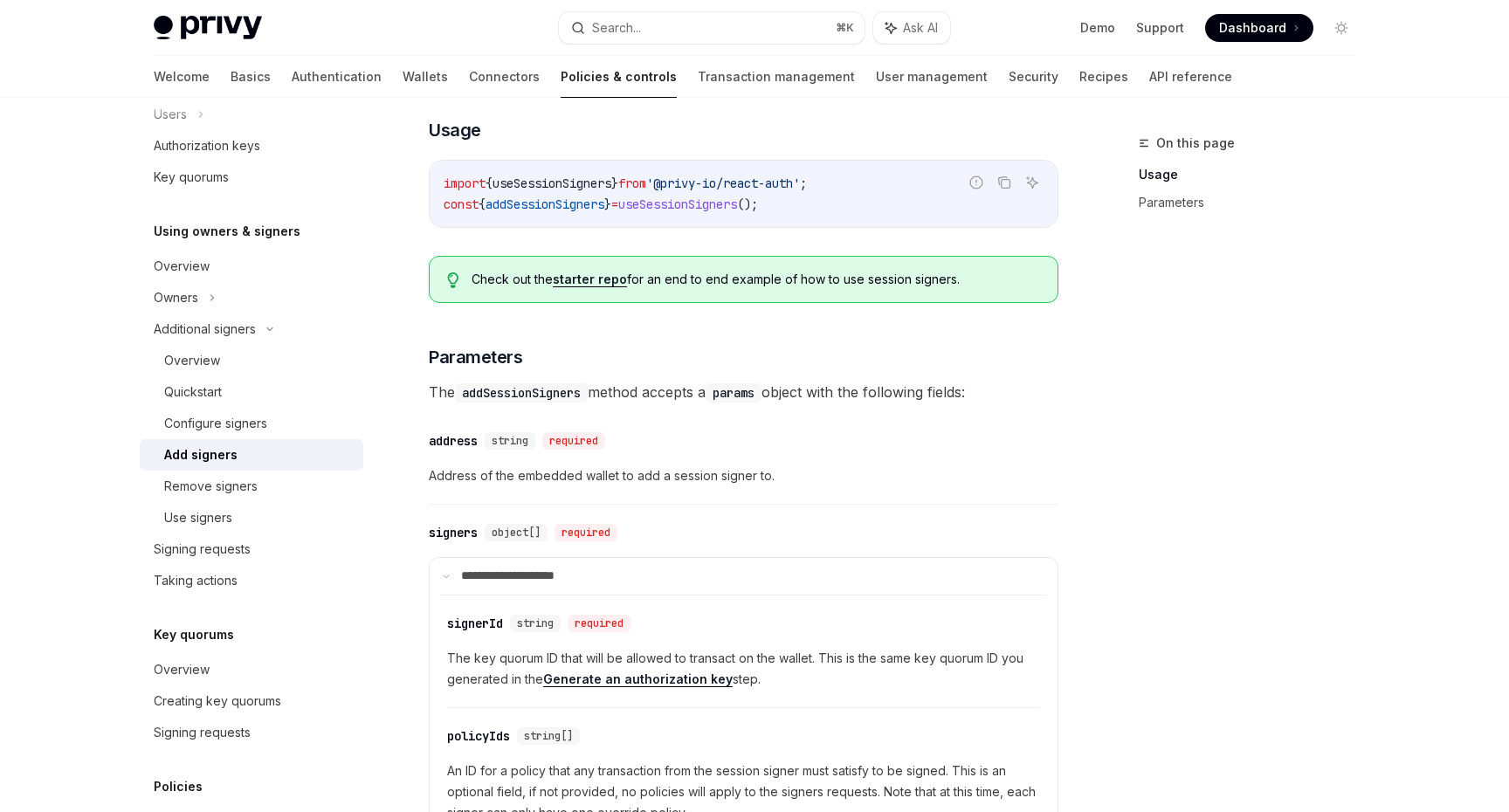
click at [457, 446] on div "address" at bounding box center [454, 441] width 49 height 17
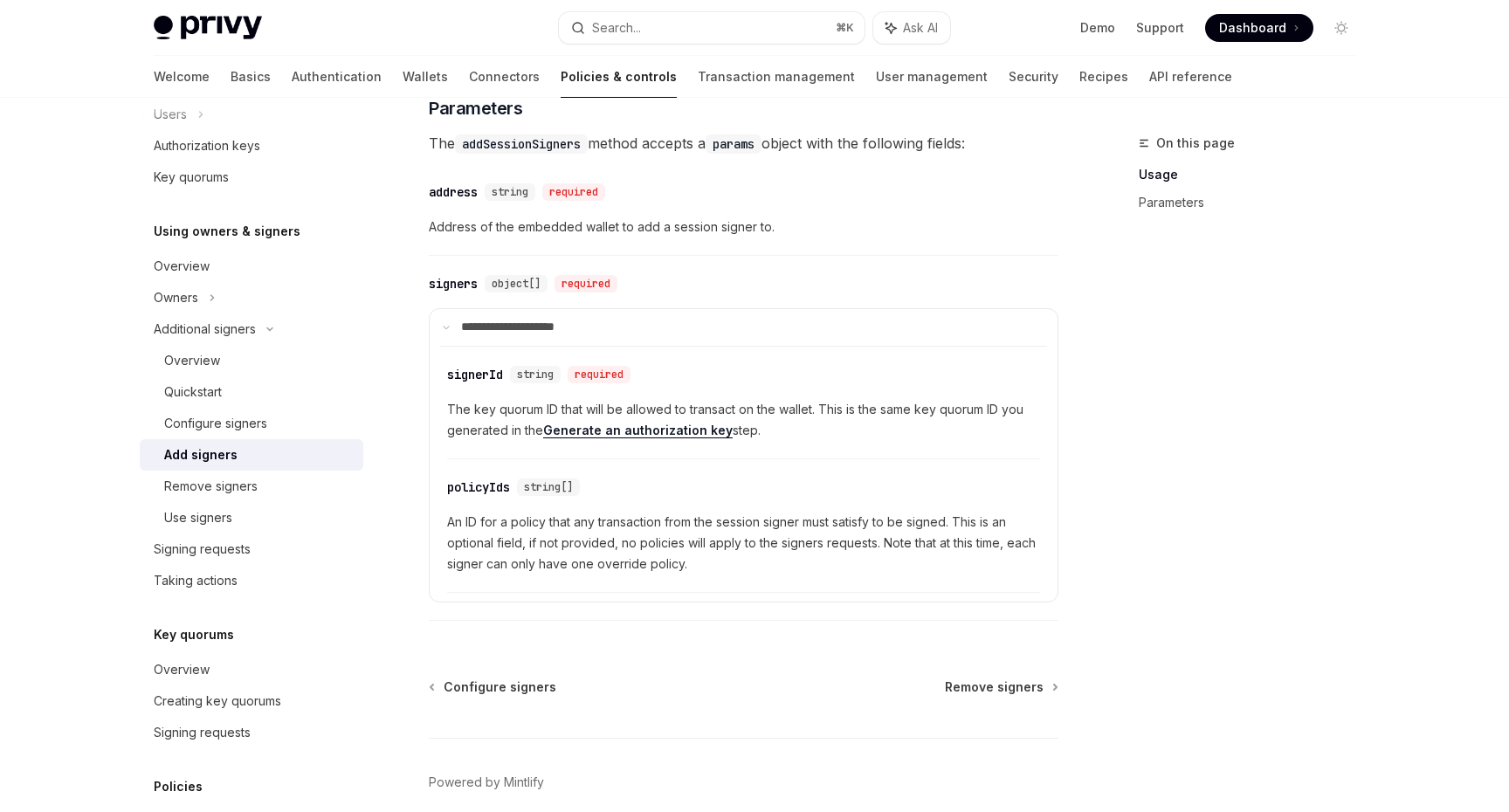
click at [457, 446] on div "**********" at bounding box center [744, 171] width 630 height 916
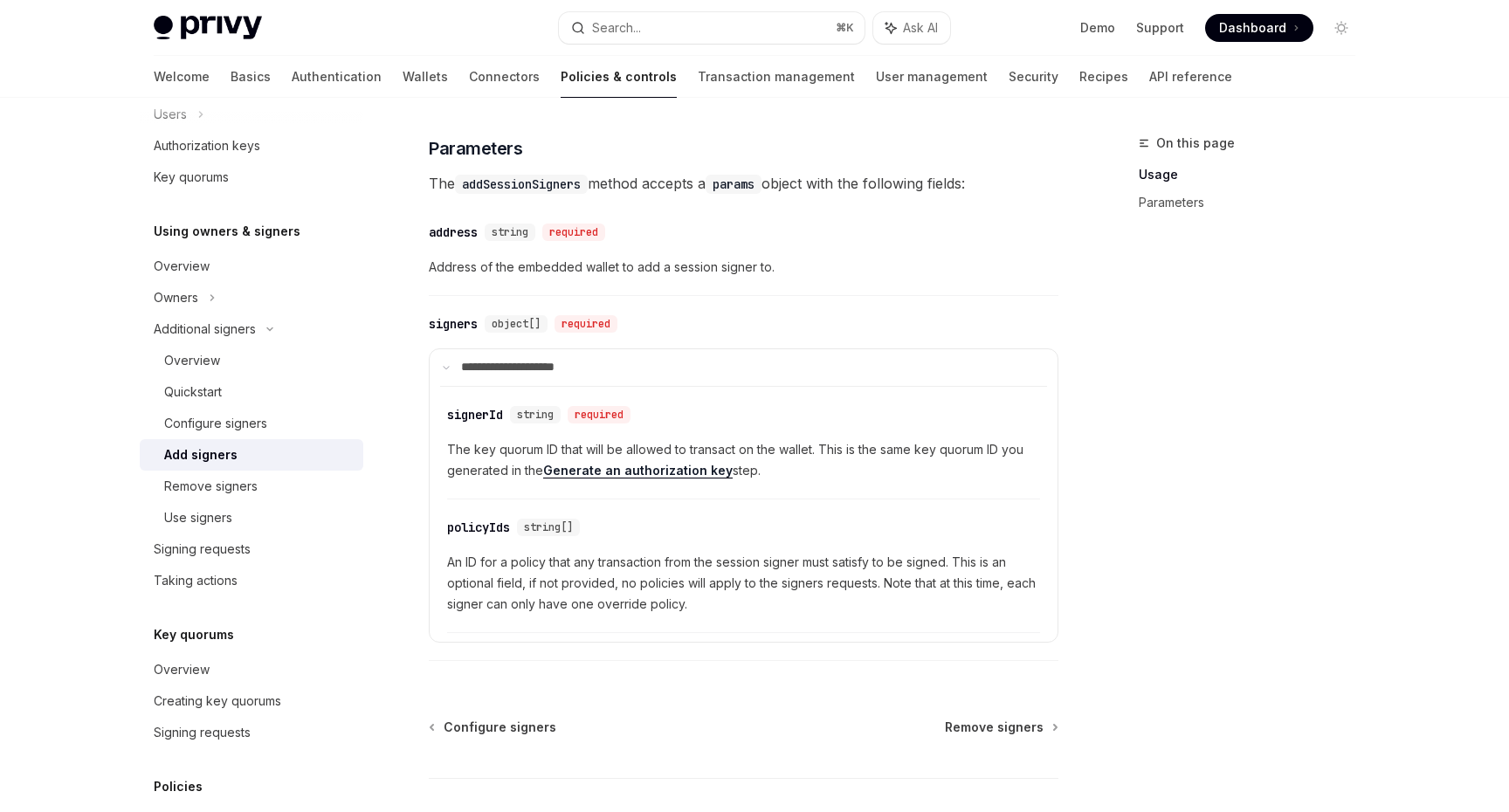
scroll to position [626, 0]
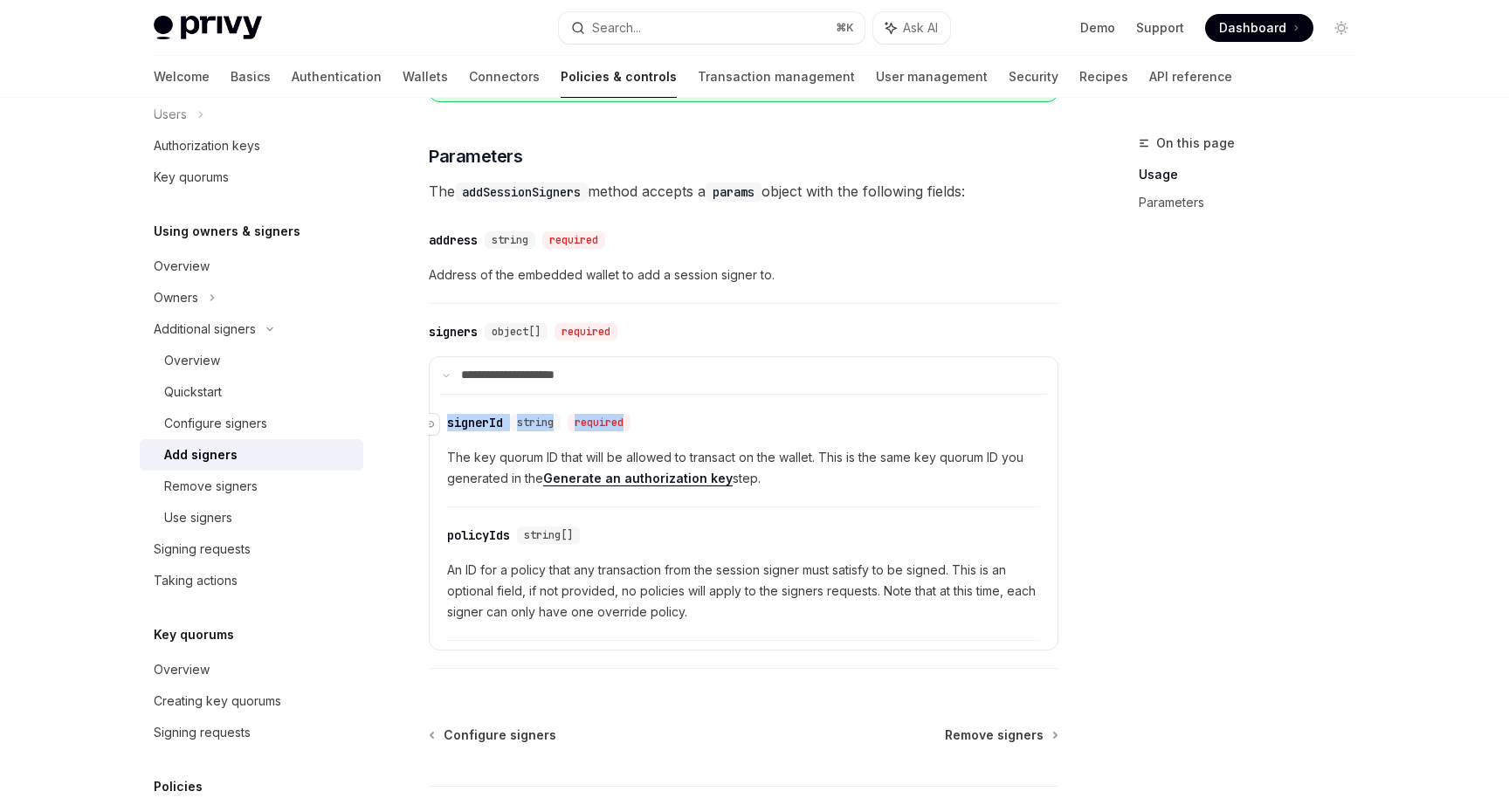
drag, startPoint x: 669, startPoint y: 434, endPoint x: 447, endPoint y: 429, distance: 222.1
click at [447, 429] on div "​ signerId string required" at bounding box center [735, 423] width 576 height 21
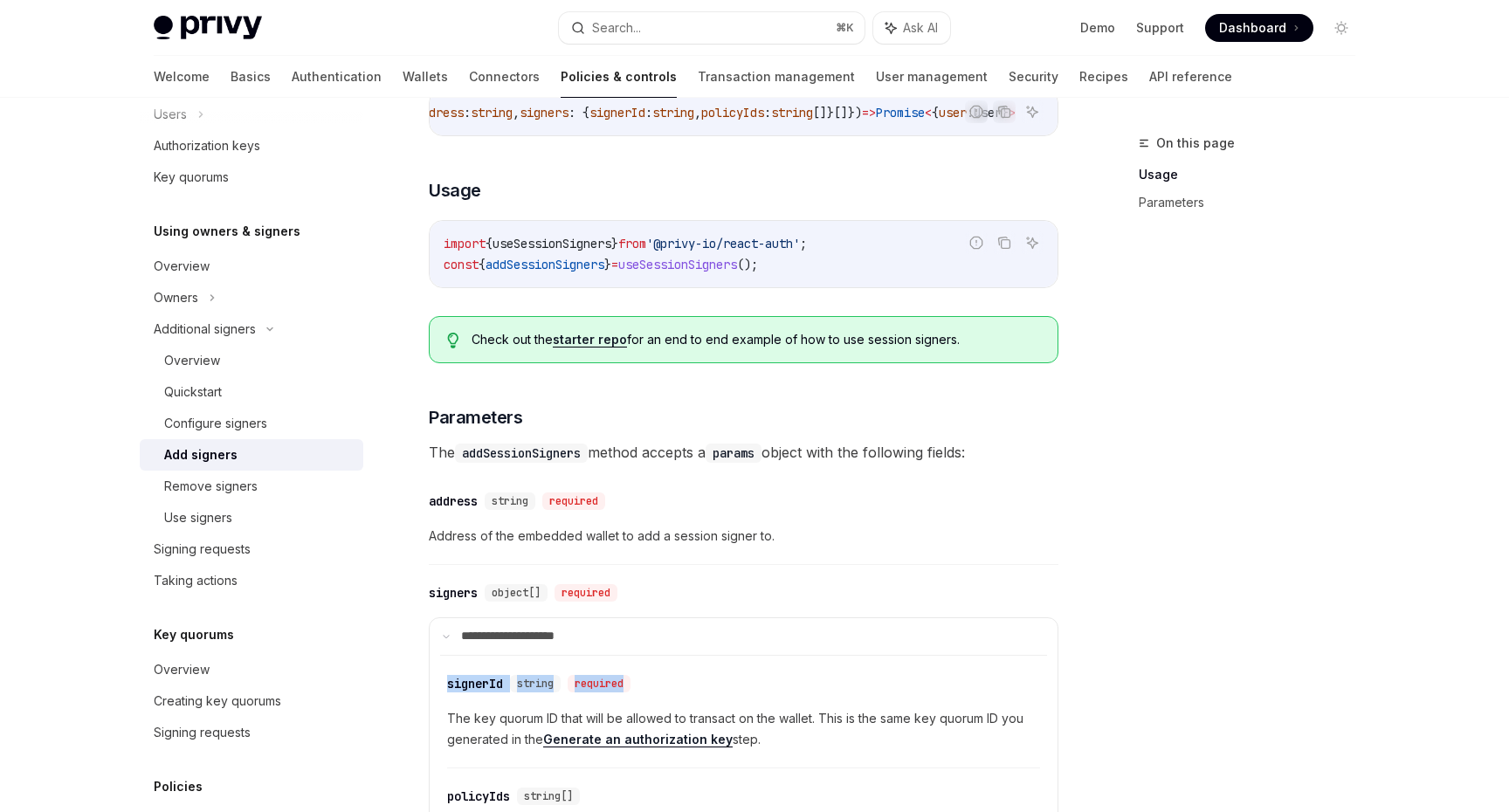
scroll to position [363, 0]
click at [537, 268] on span "addSessionSigners" at bounding box center [546, 266] width 119 height 16
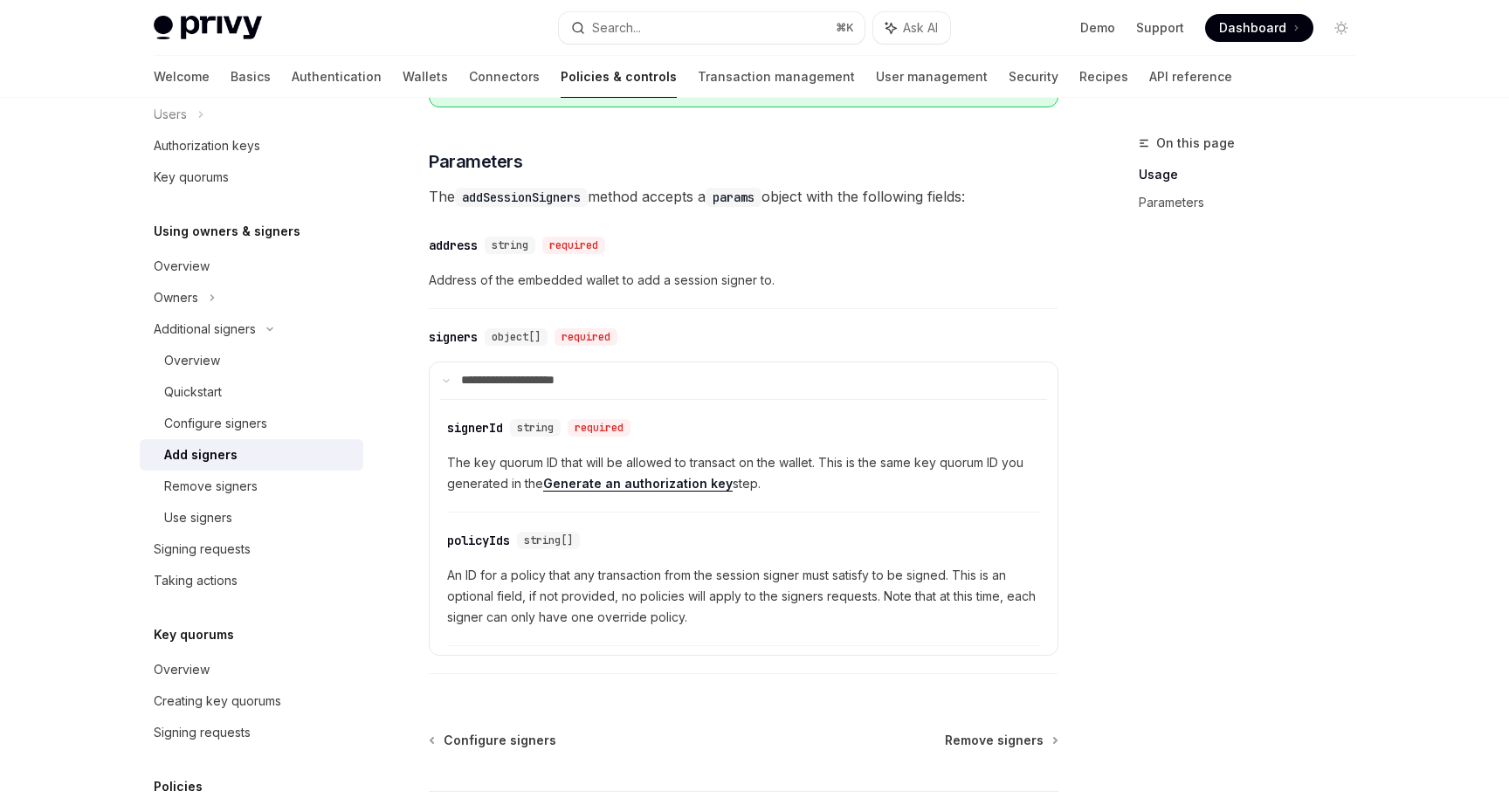
scroll to position [623, 0]
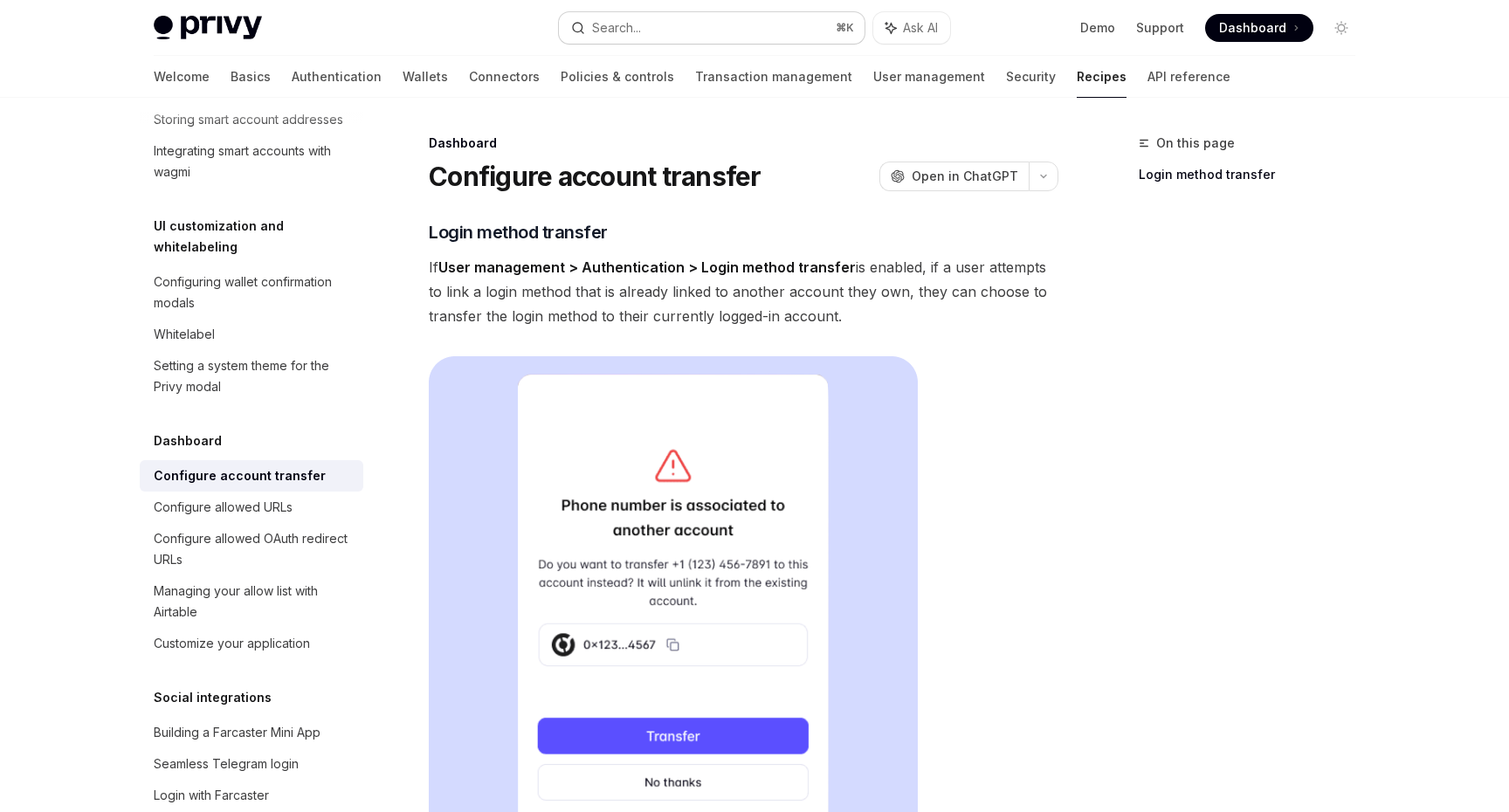
click at [656, 23] on button "Search... ⌘ K" at bounding box center [711, 27] width 305 height 31
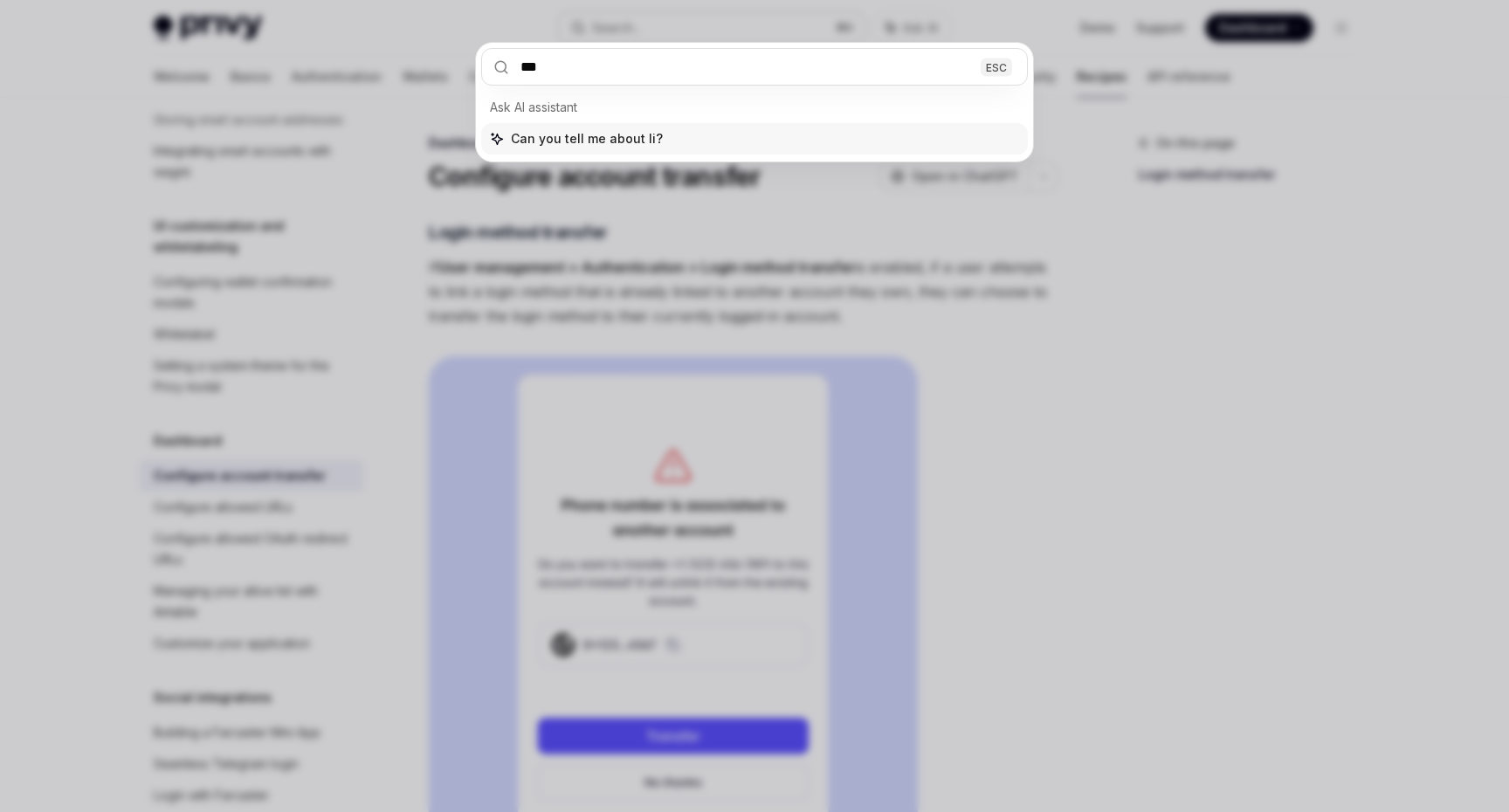
type input "****"
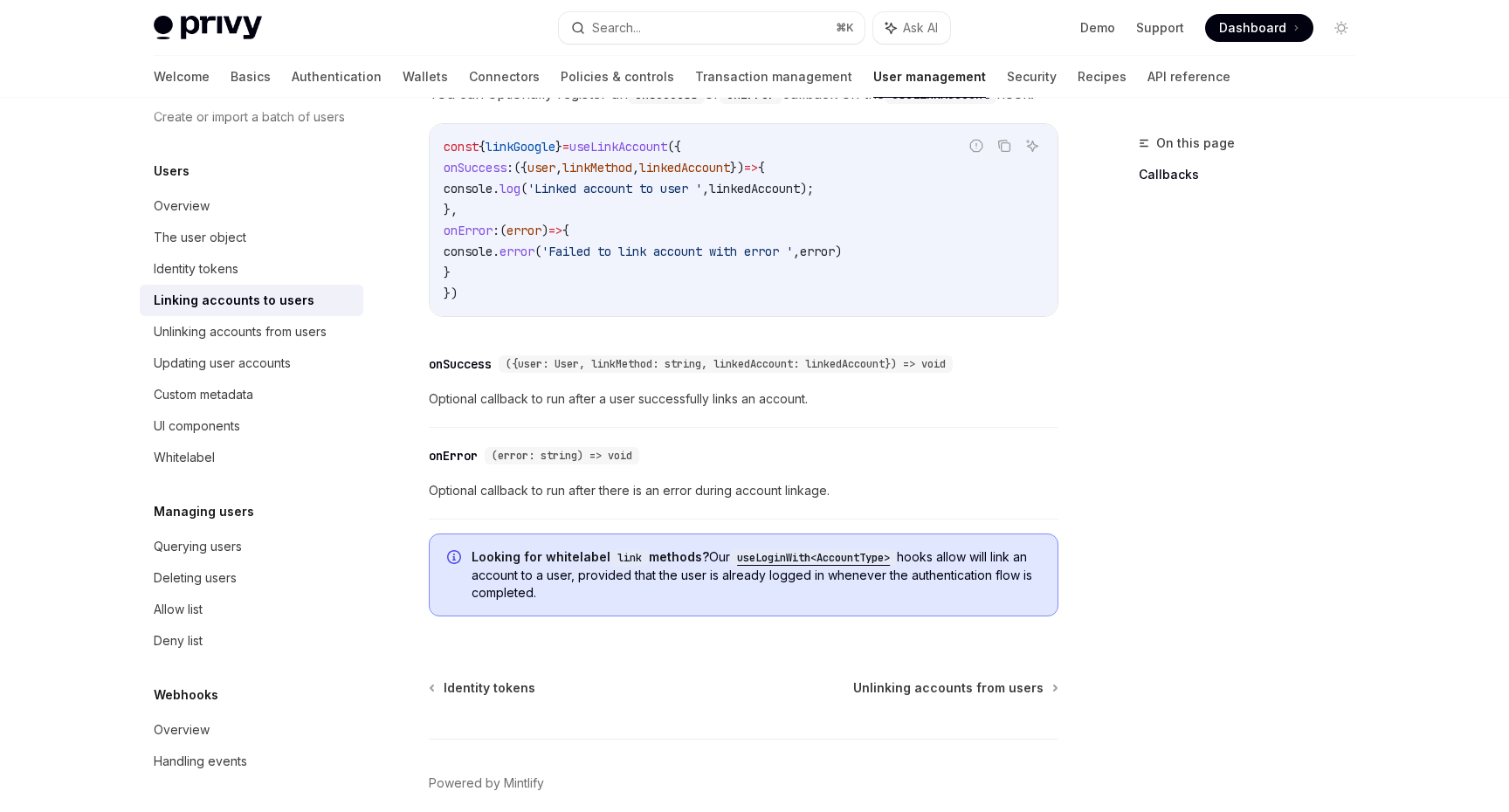
scroll to position [2026, 0]
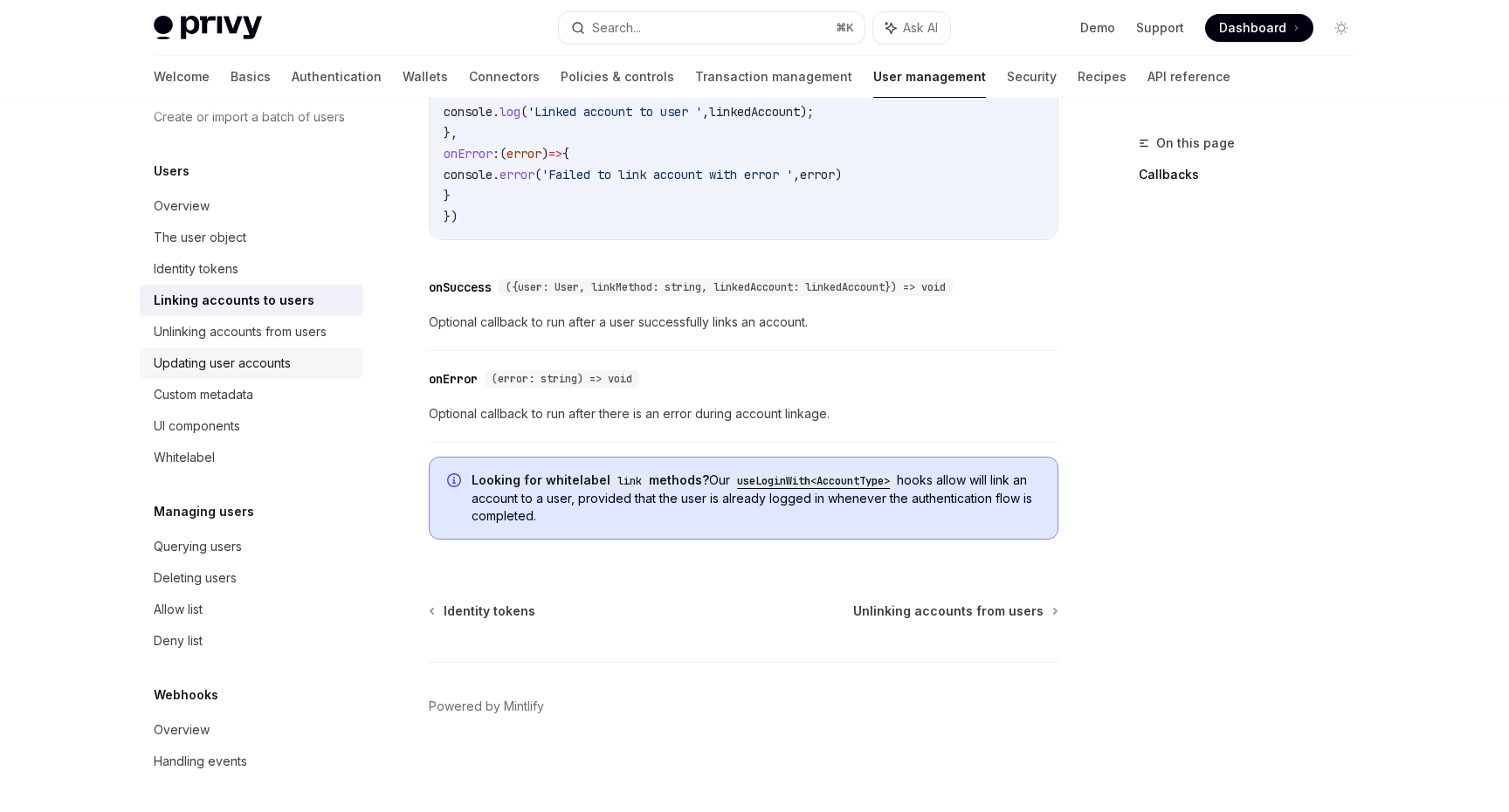
click at [265, 362] on div "Updating user accounts" at bounding box center [222, 363] width 137 height 21
type textarea "*"
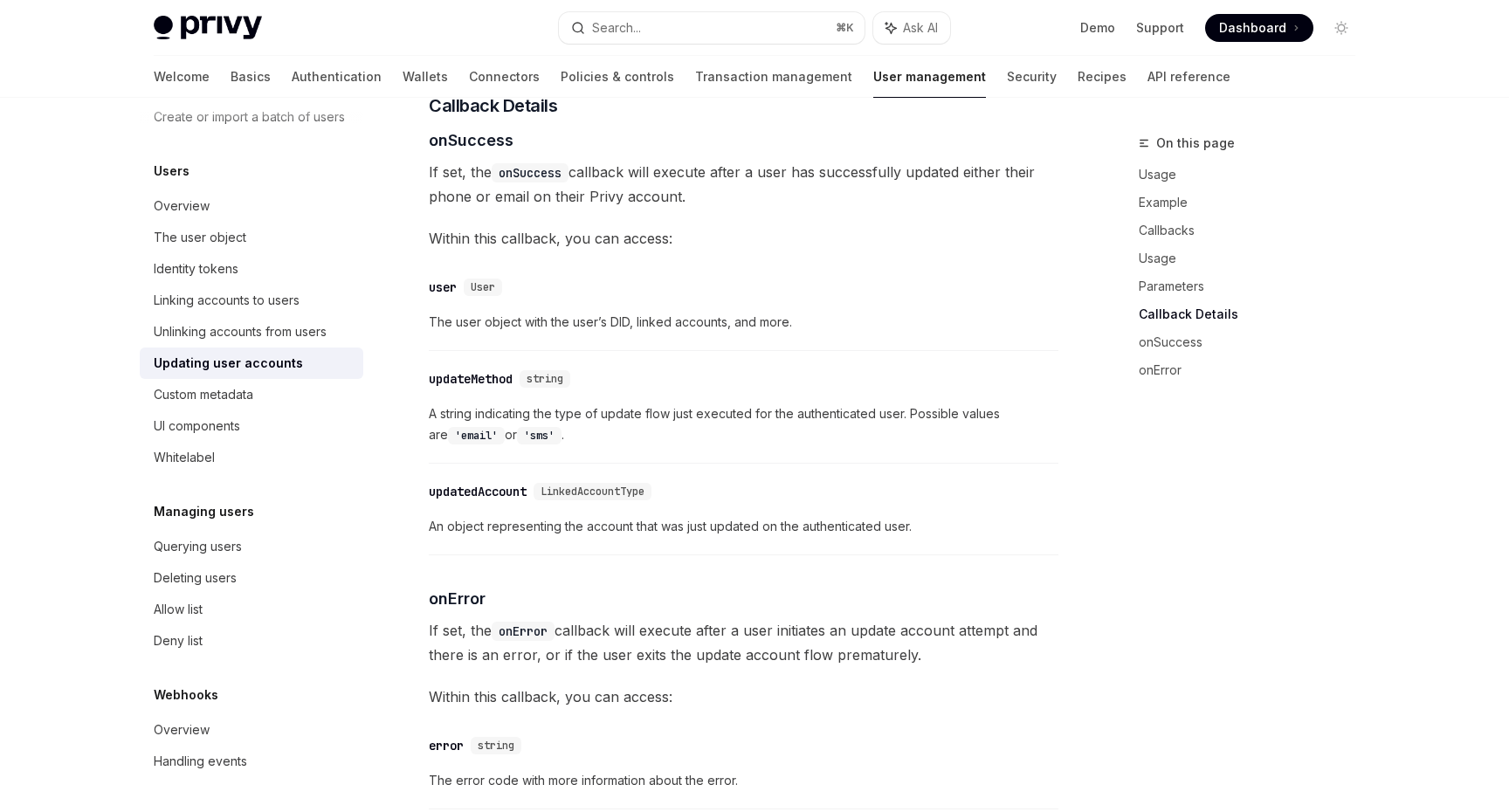
scroll to position [2450, 0]
